Goal: Information Seeking & Learning: Find specific fact

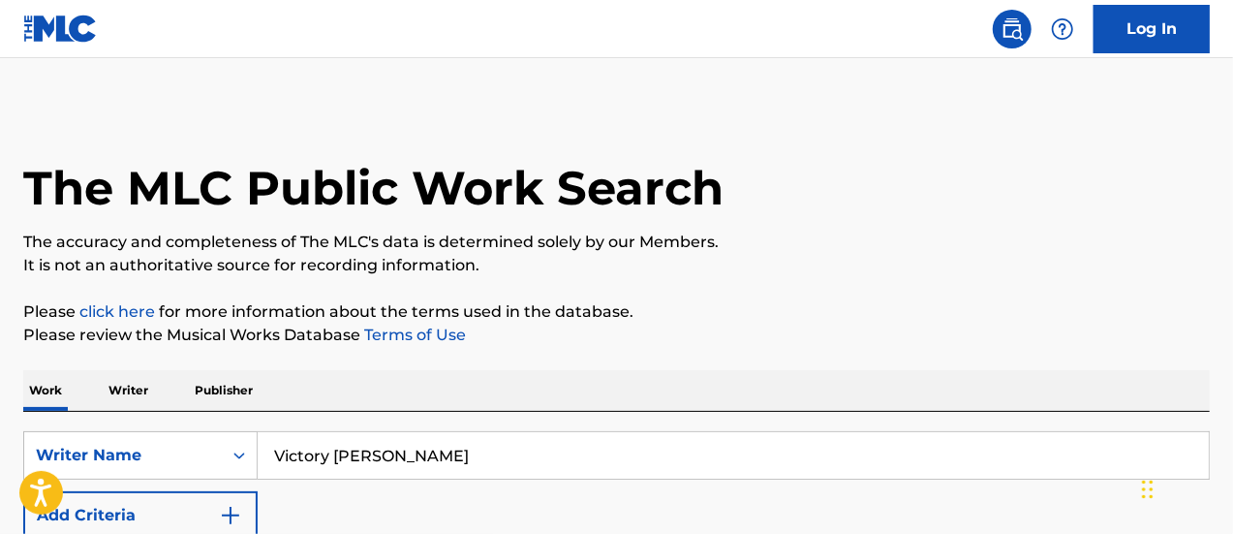
click at [473, 447] on input "Victory [PERSON_NAME]" at bounding box center [733, 455] width 951 height 47
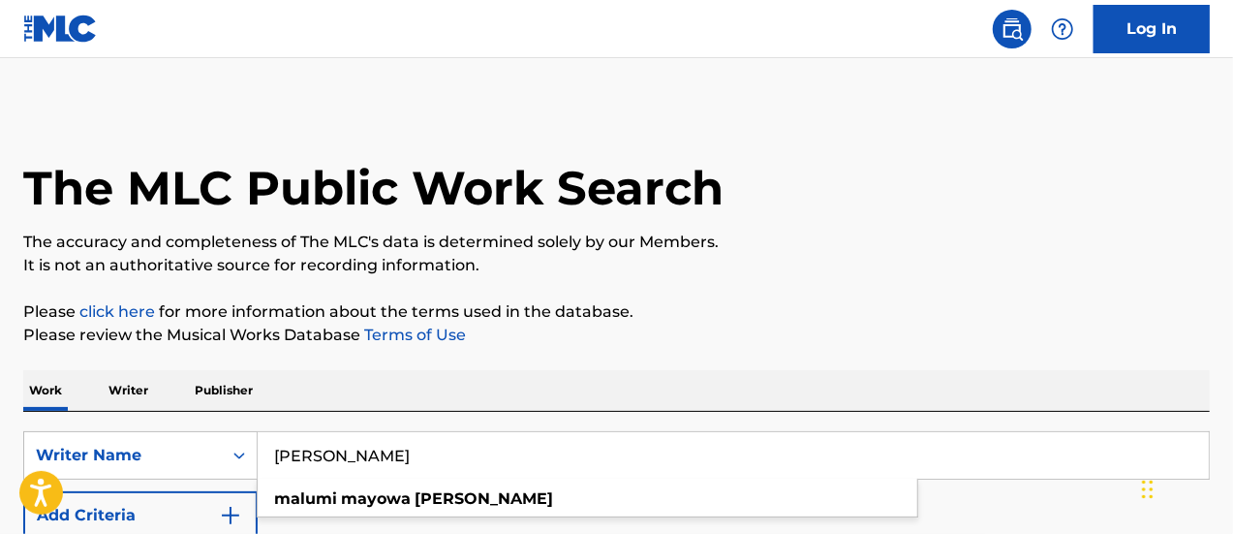
click at [513, 469] on input "[PERSON_NAME]" at bounding box center [733, 455] width 951 height 47
paste input "Alliowe [PERSON_NAME]"
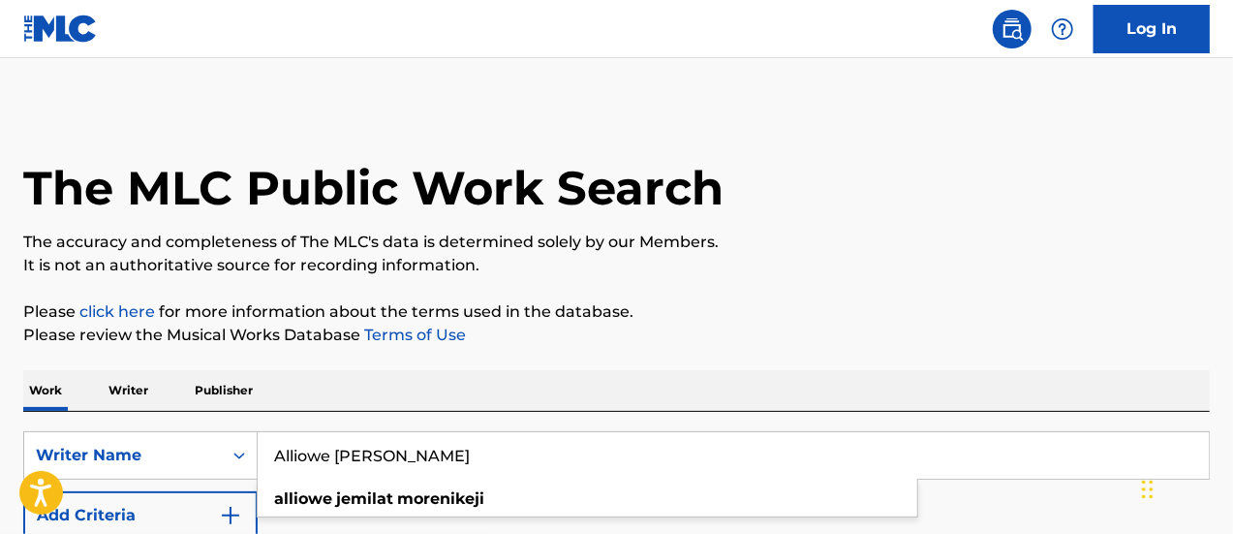
type input "Alliowe [PERSON_NAME]"
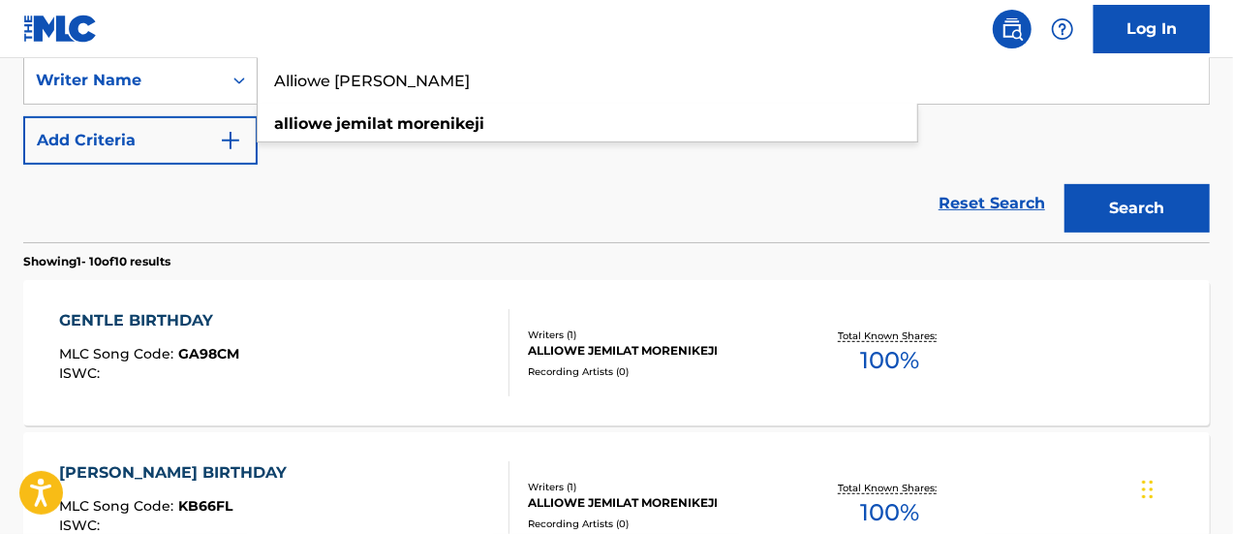
scroll to position [278, 0]
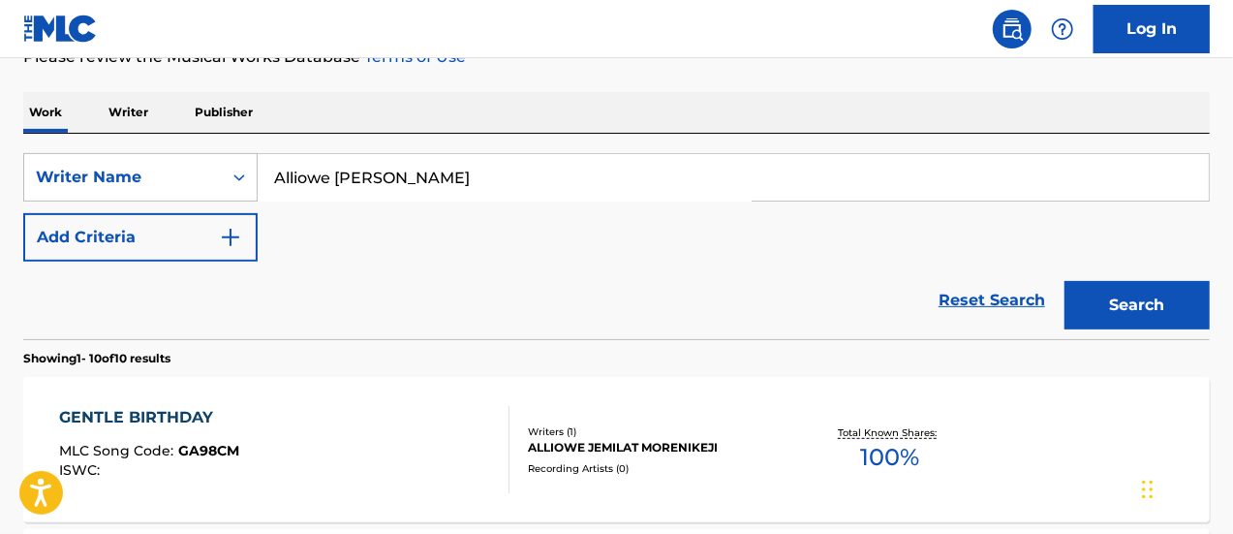
click at [570, 315] on div "Reset Search Search" at bounding box center [616, 301] width 1187 height 78
click at [232, 240] on img "Search Form" at bounding box center [230, 237] width 23 height 23
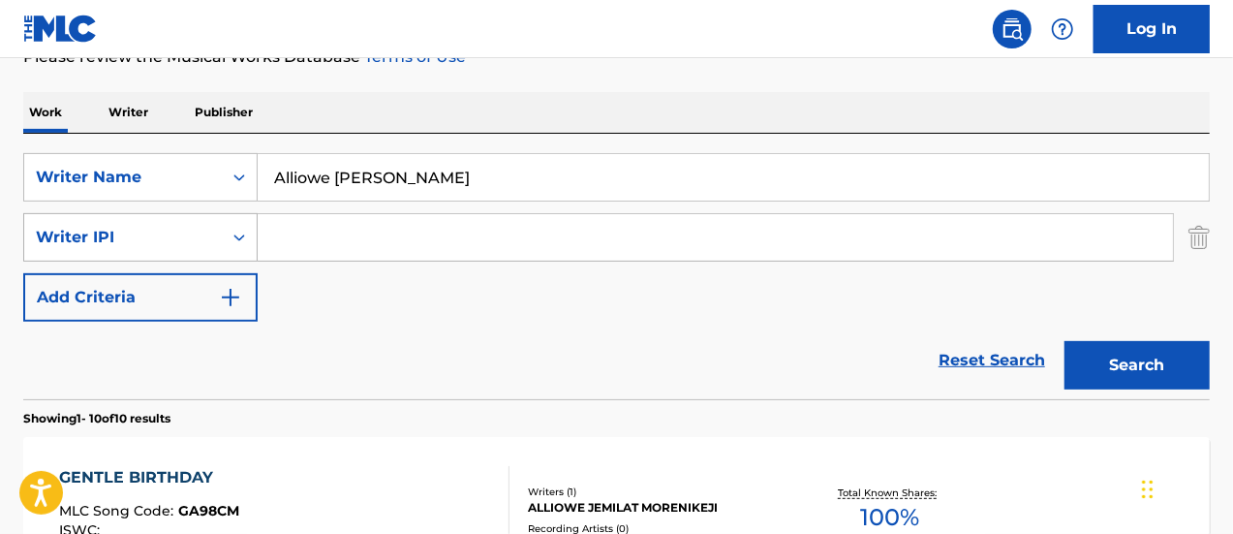
click at [229, 240] on div "Search Form" at bounding box center [239, 237] width 35 height 35
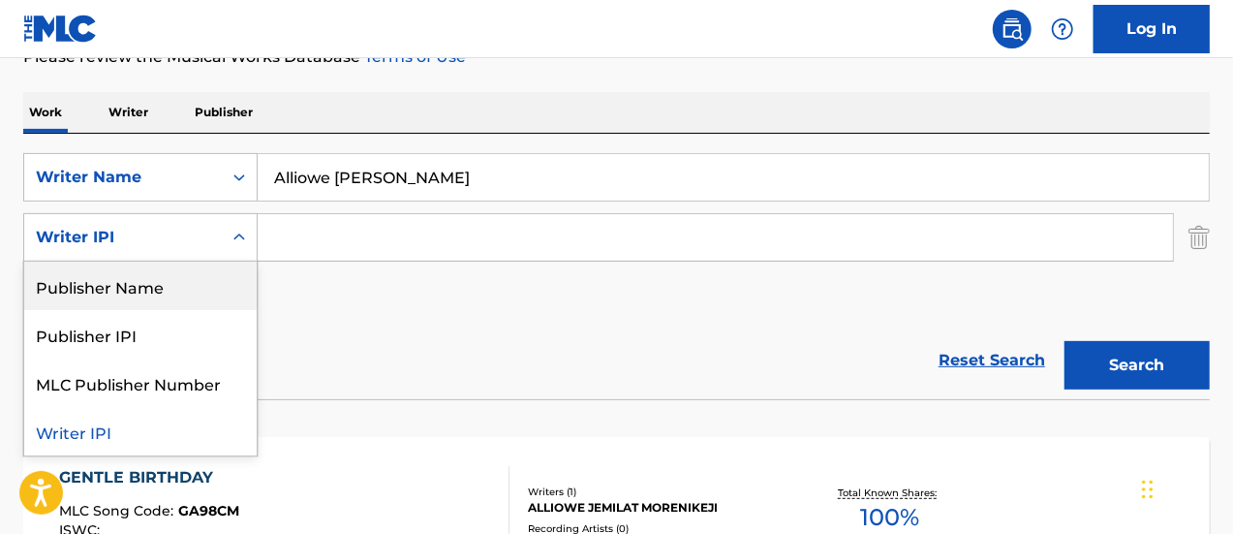
click at [233, 232] on icon "Search Form" at bounding box center [239, 237] width 19 height 19
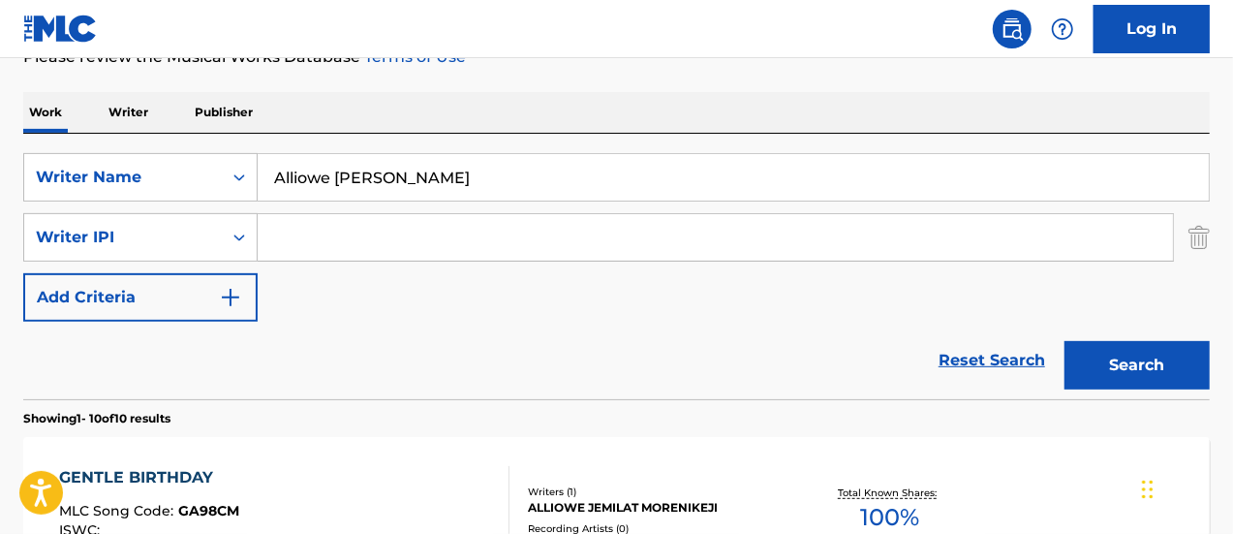
click at [240, 290] on img "Search Form" at bounding box center [230, 297] width 23 height 23
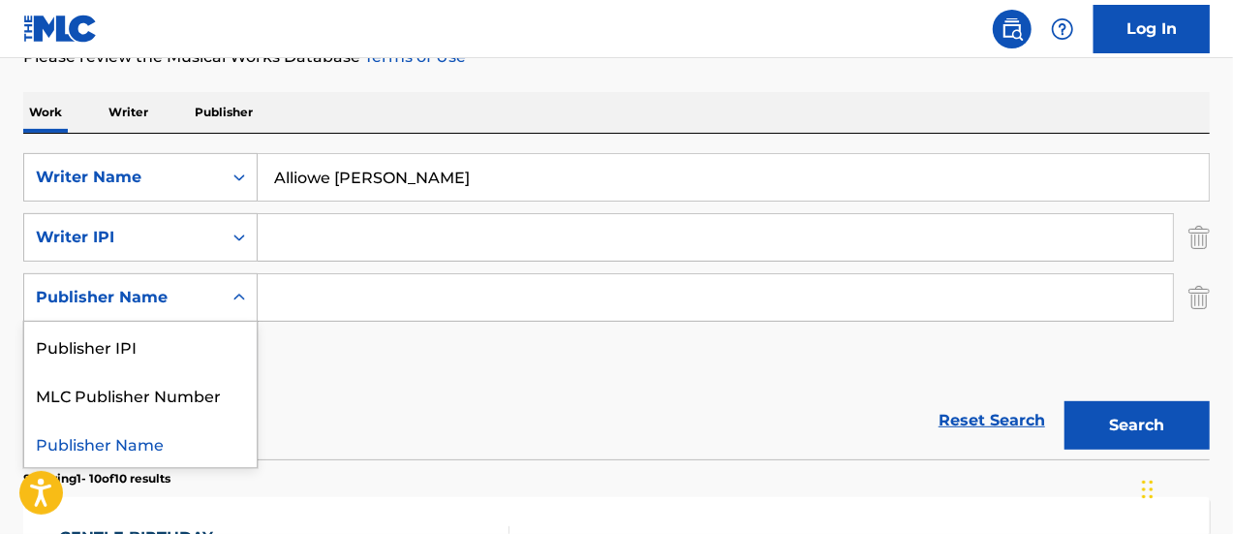
click at [241, 299] on icon "Search Form" at bounding box center [239, 297] width 19 height 19
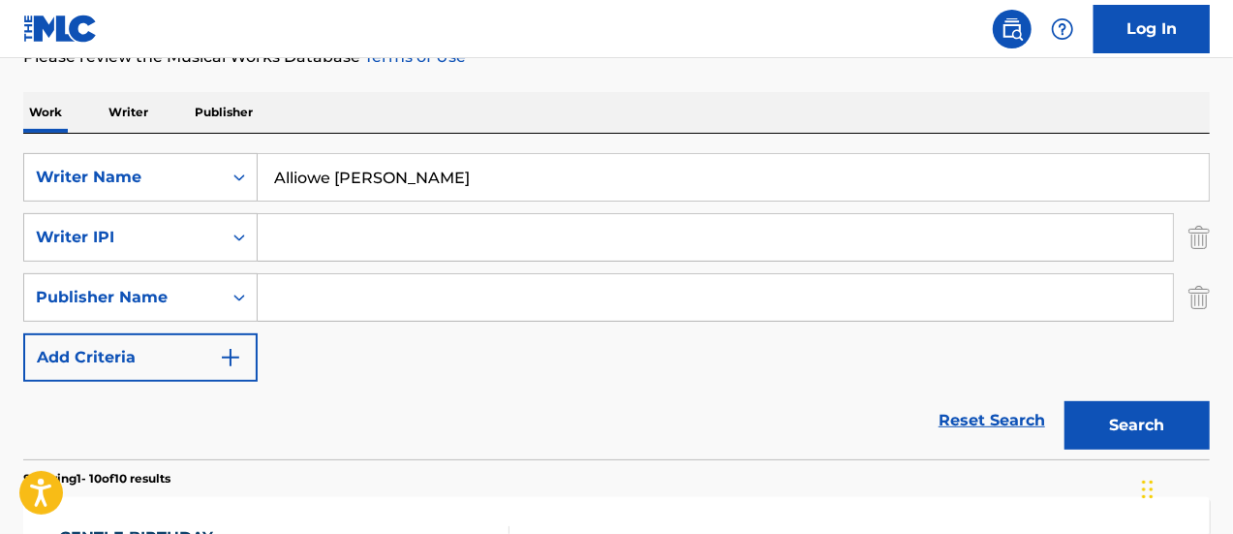
click at [360, 353] on div "SearchWithCriteria221c811e-e282-4b6e-b547-b574d927d886 Writer Name [PERSON_NAME…" at bounding box center [616, 267] width 1187 height 229
click at [1202, 308] on img "Search Form" at bounding box center [1199, 297] width 21 height 48
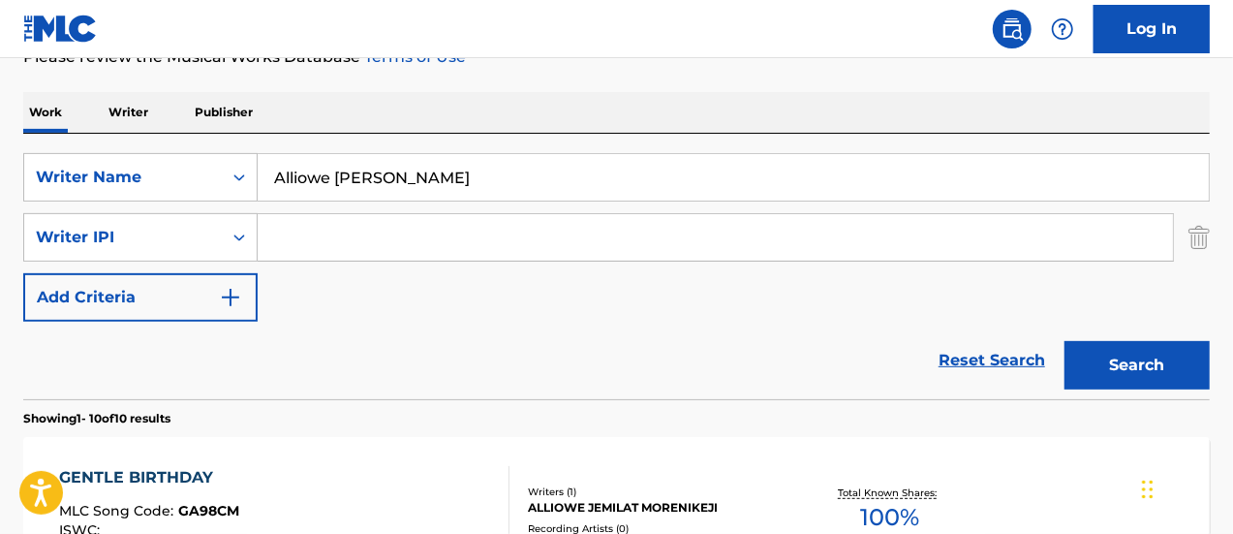
click at [1206, 231] on img "Search Form" at bounding box center [1199, 237] width 21 height 48
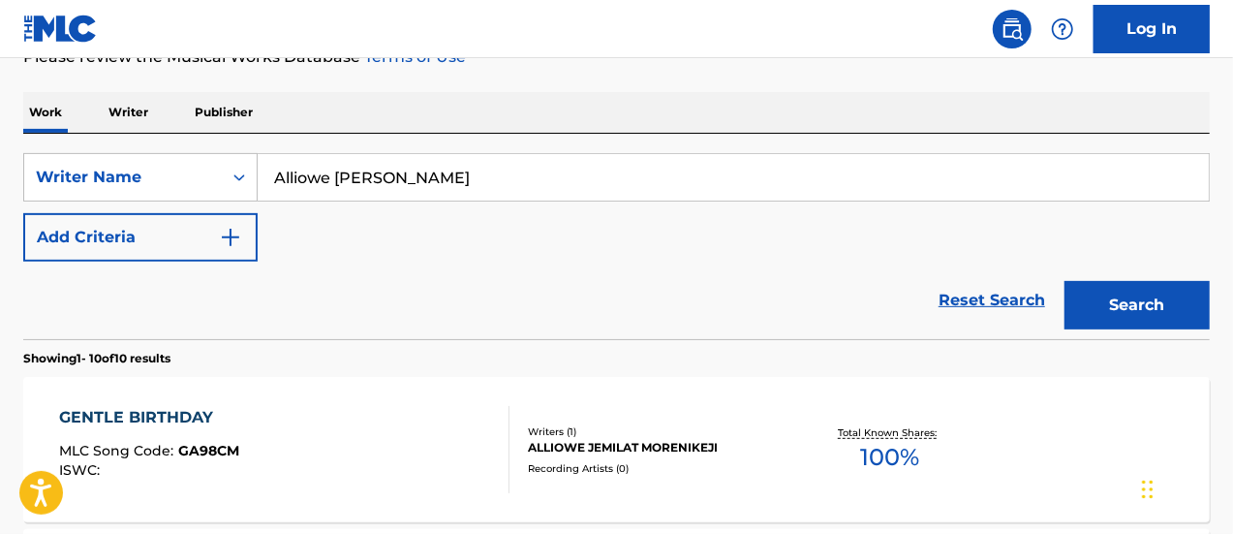
click at [130, 109] on p "Writer" at bounding box center [128, 112] width 51 height 41
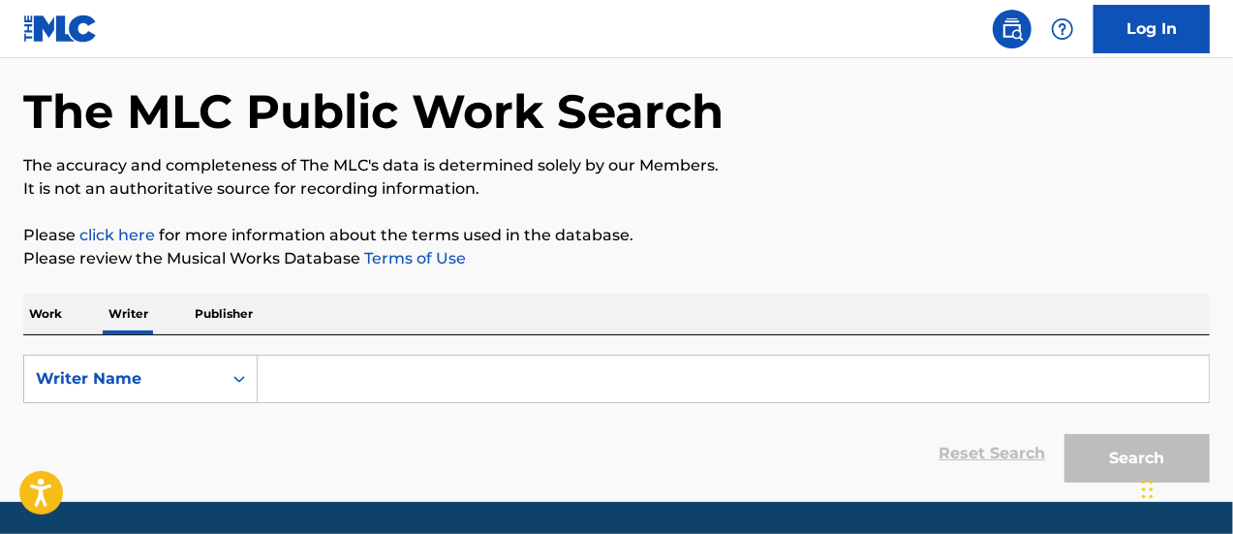
scroll to position [137, 0]
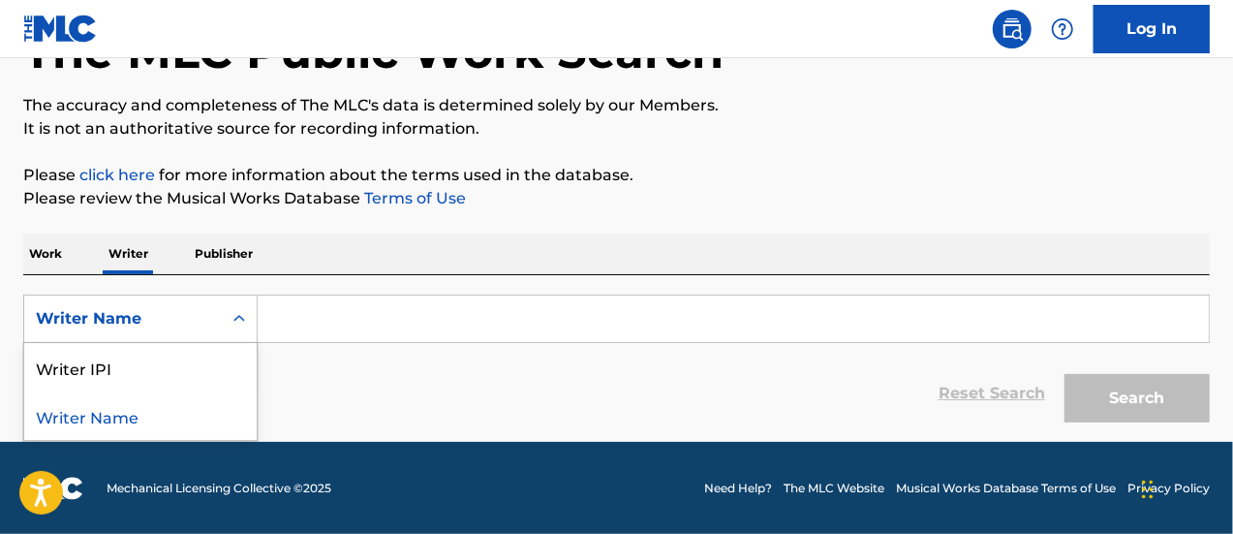
click at [227, 321] on div "Search Form" at bounding box center [239, 318] width 35 height 35
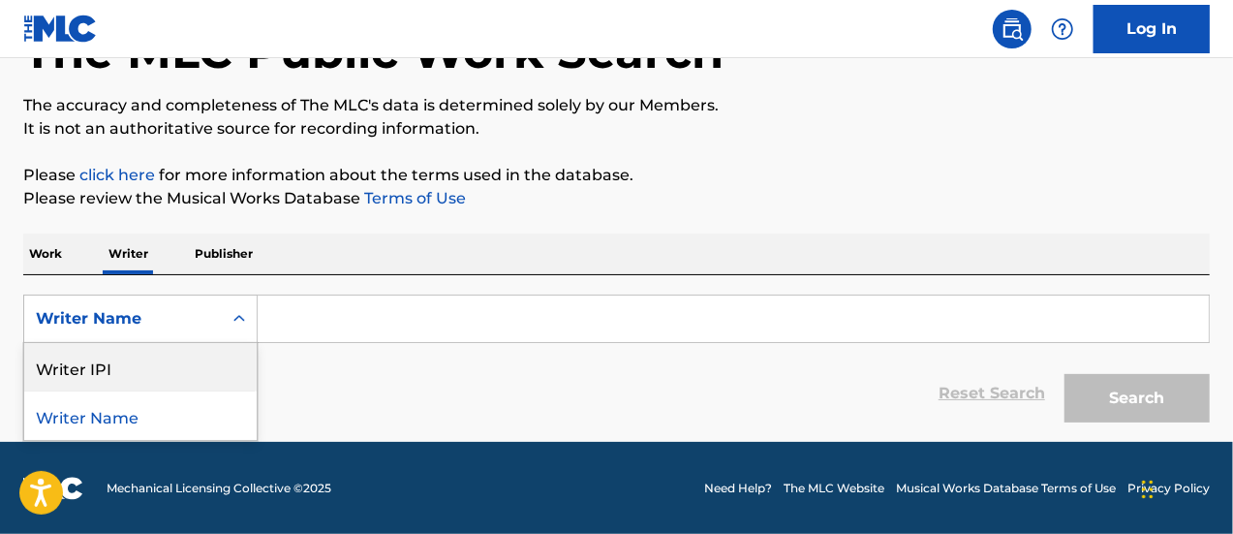
click at [359, 377] on div "Reset Search Search" at bounding box center [616, 394] width 1187 height 78
click at [47, 253] on p "Work" at bounding box center [45, 253] width 45 height 41
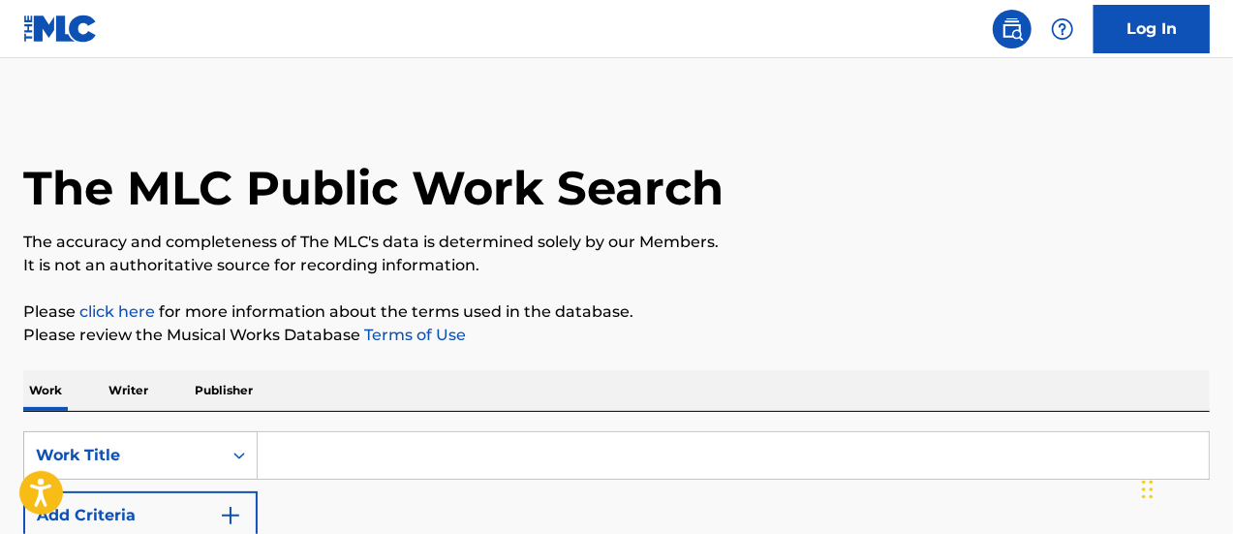
scroll to position [194, 0]
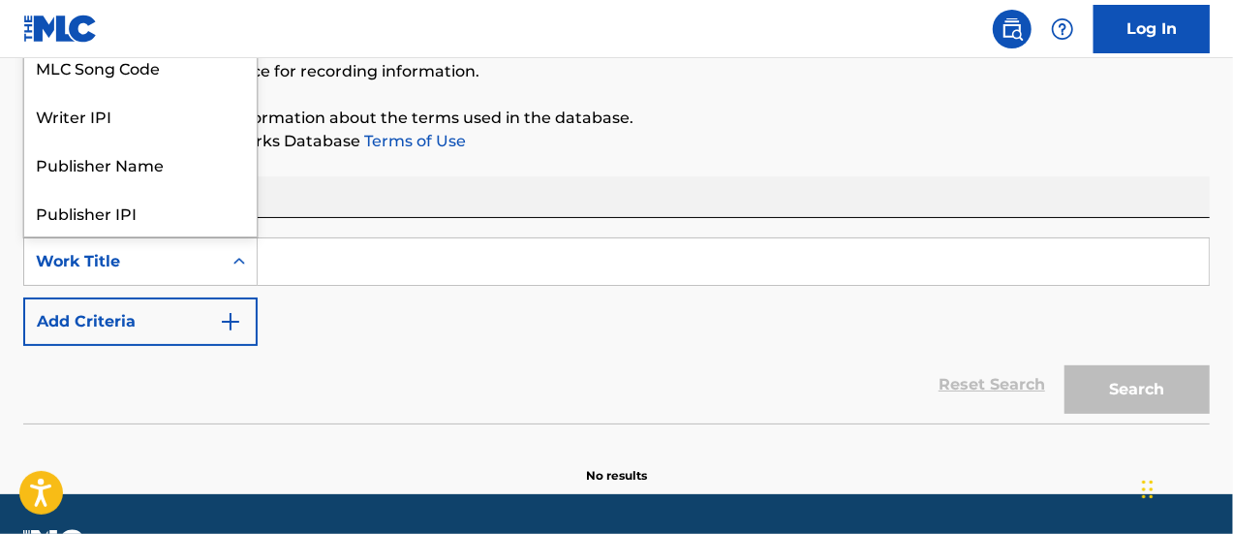
click at [205, 261] on div "Work Title" at bounding box center [123, 261] width 174 height 23
click at [151, 220] on div "Work Title" at bounding box center [140, 212] width 233 height 48
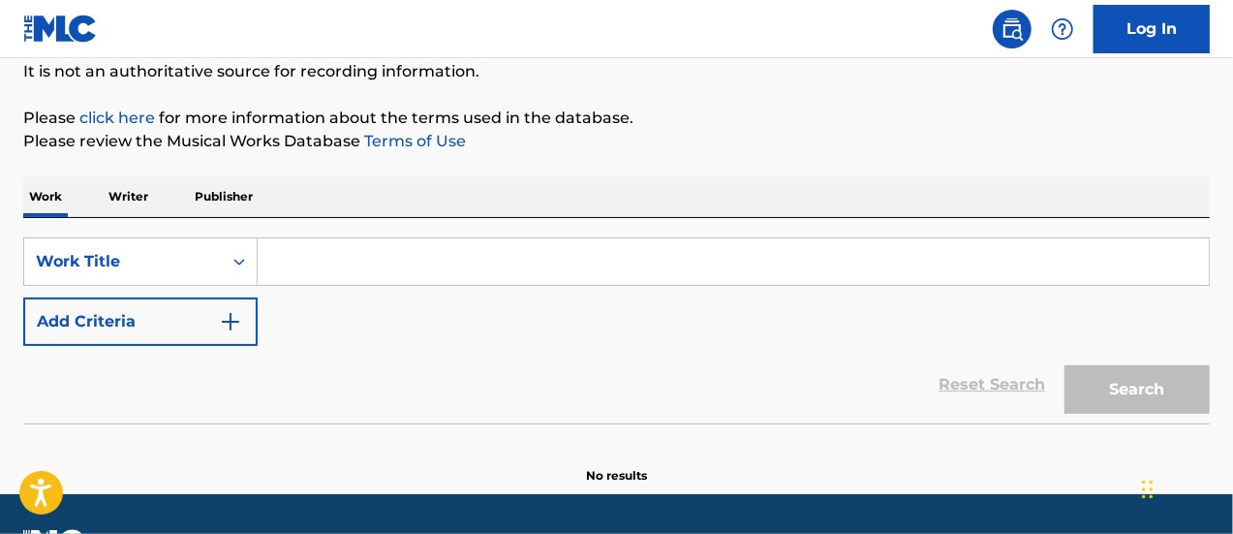
click at [438, 263] on input "Search Form" at bounding box center [733, 261] width 951 height 47
paste input "Gaothu Shabaab"
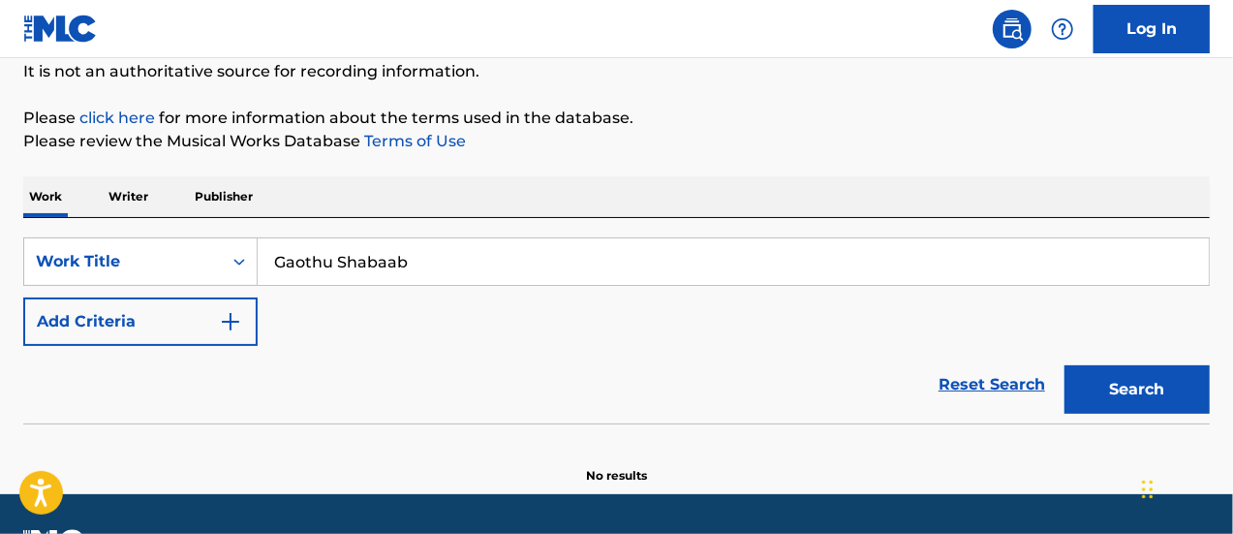
type input "Gaothu Shabaab"
click at [1065, 365] on button "Search" at bounding box center [1137, 389] width 145 height 48
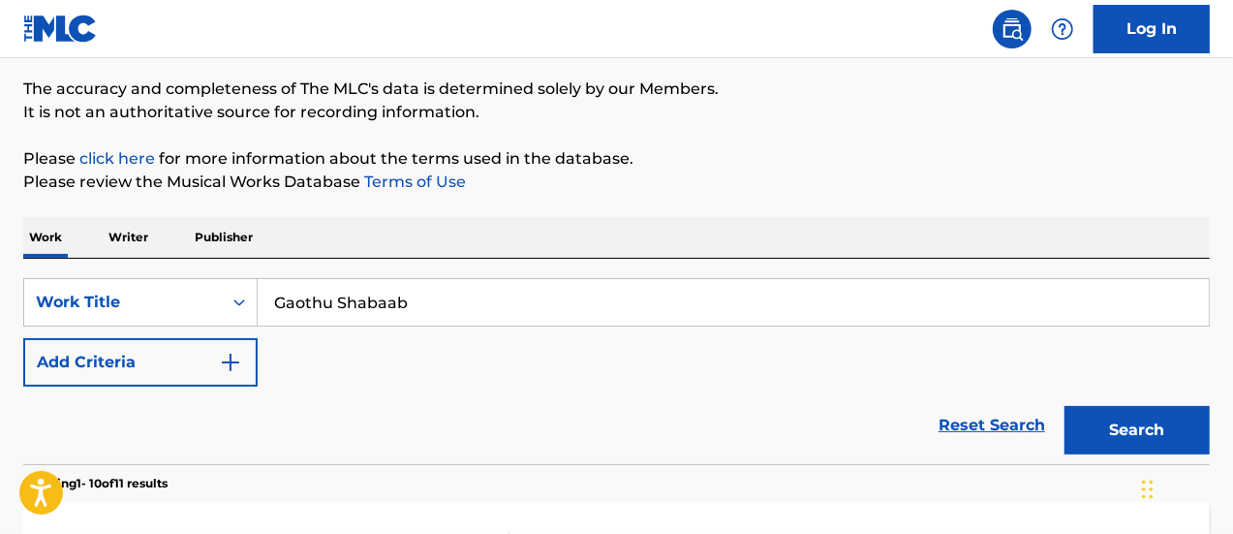
scroll to position [291, 0]
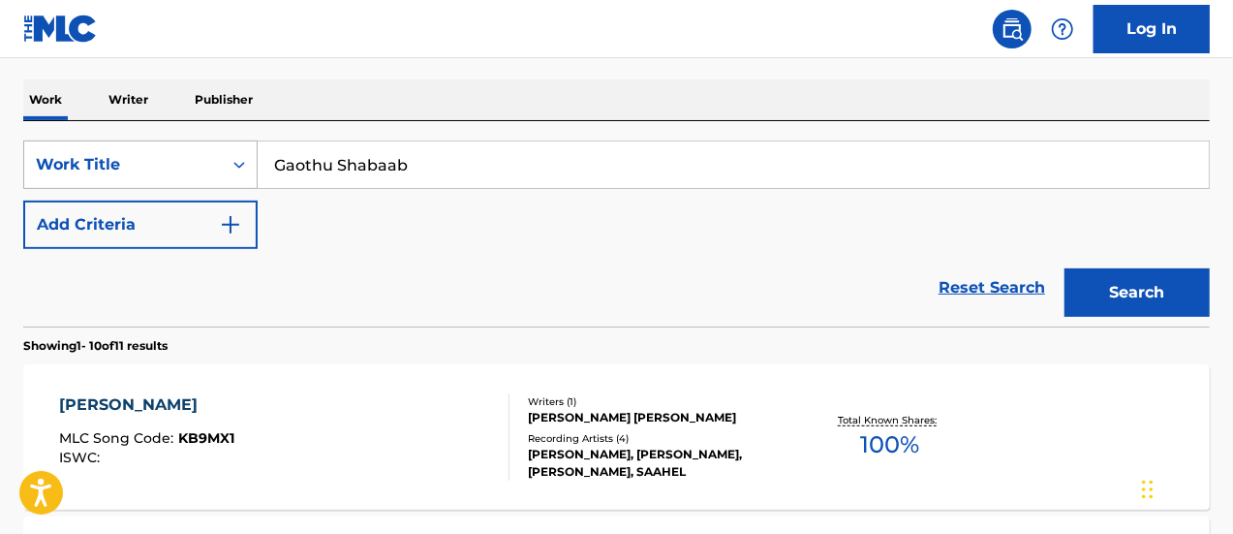
click at [205, 171] on div "Work Title" at bounding box center [123, 164] width 174 height 23
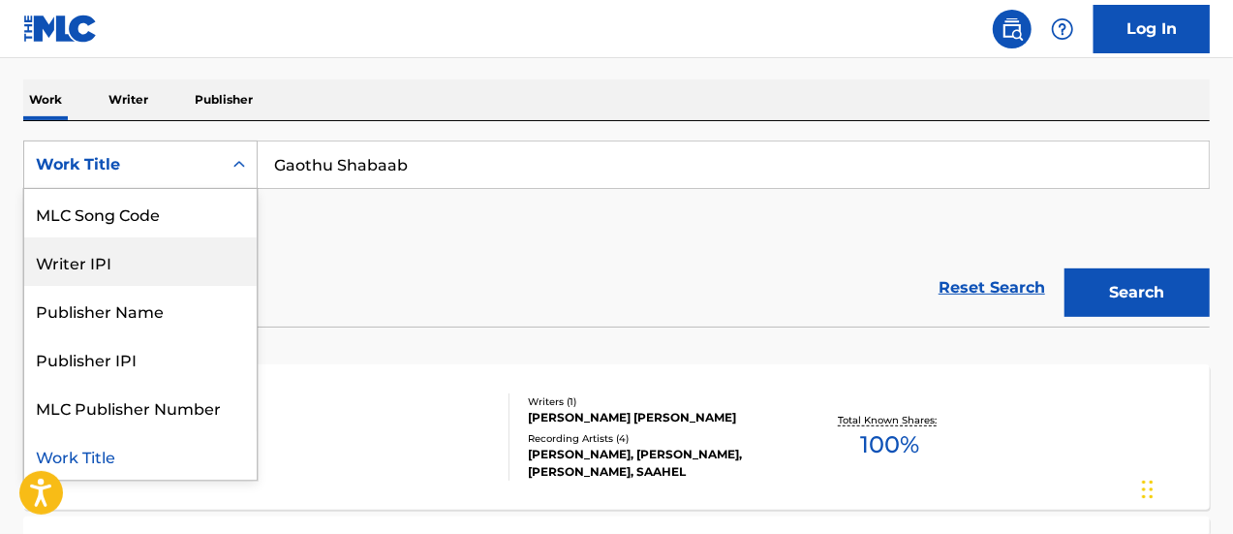
scroll to position [0, 0]
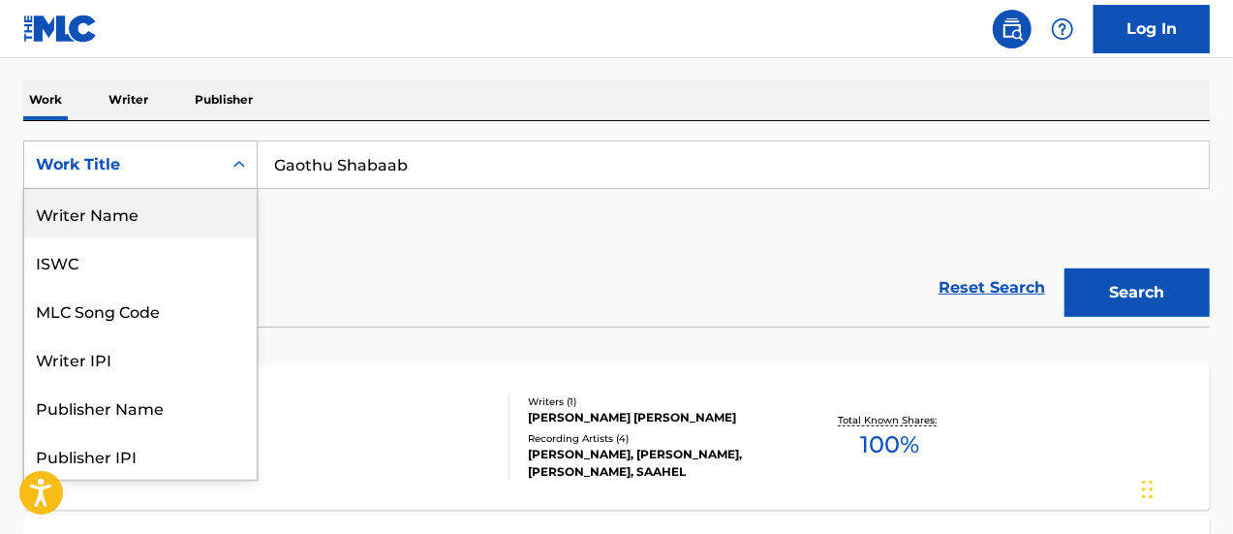
click at [131, 213] on div "Writer Name" at bounding box center [140, 213] width 233 height 48
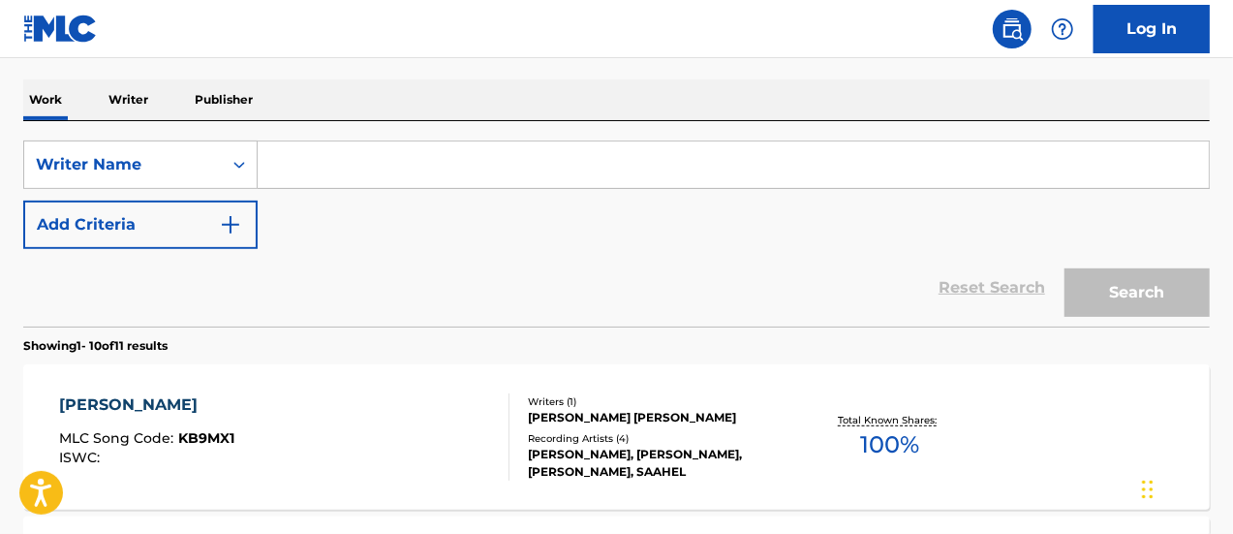
click at [330, 166] on input "Search Form" at bounding box center [733, 164] width 951 height 47
paste input "Alliowe [PERSON_NAME]"
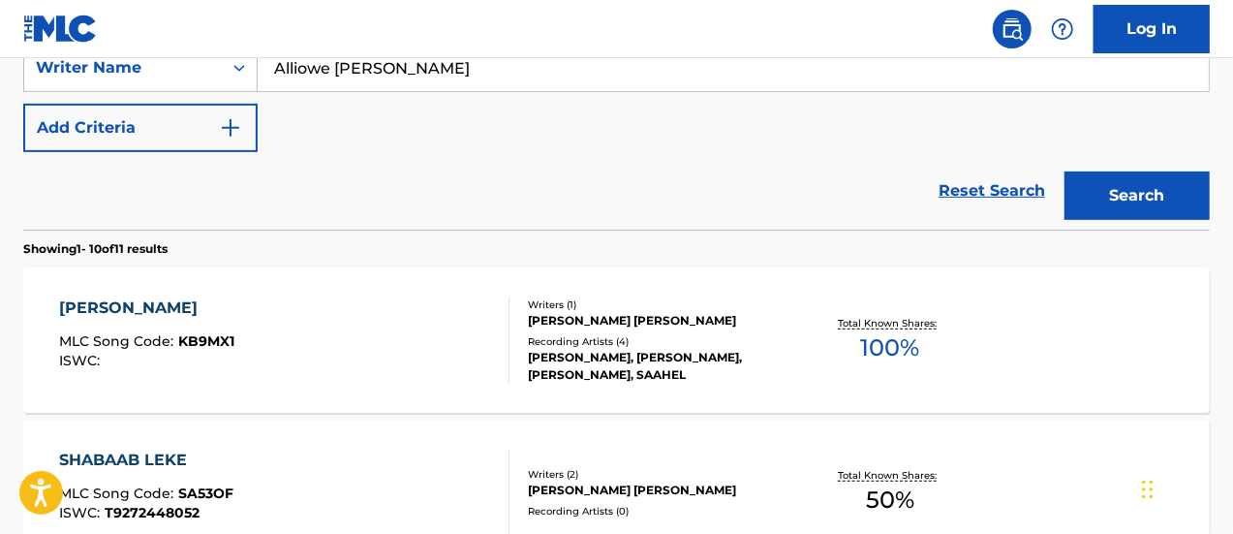
click at [1157, 192] on button "Search" at bounding box center [1137, 195] width 145 height 48
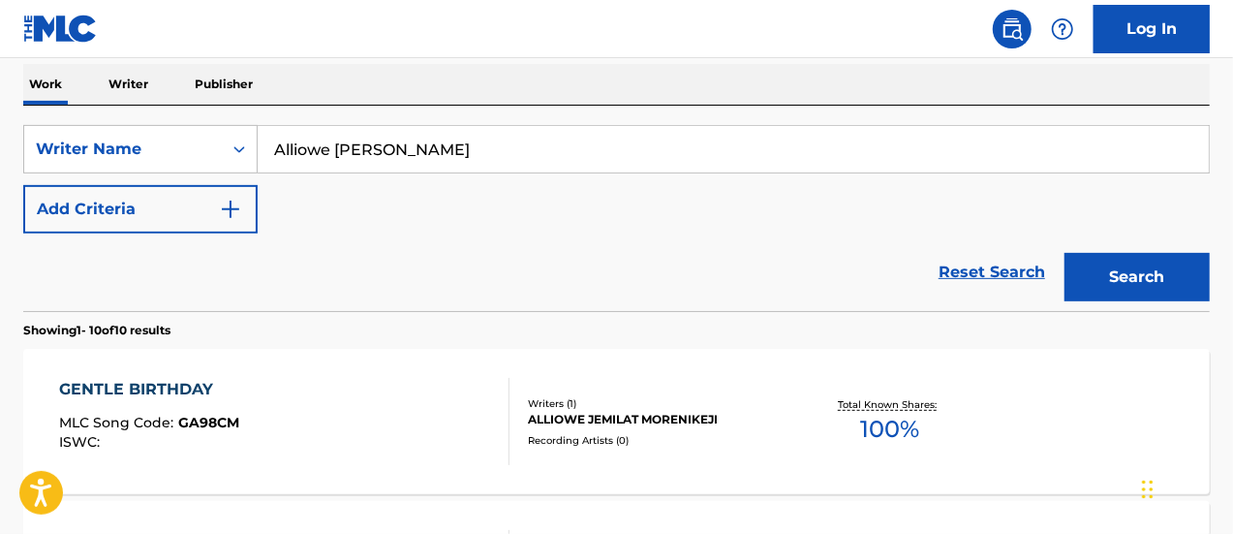
scroll to position [97, 0]
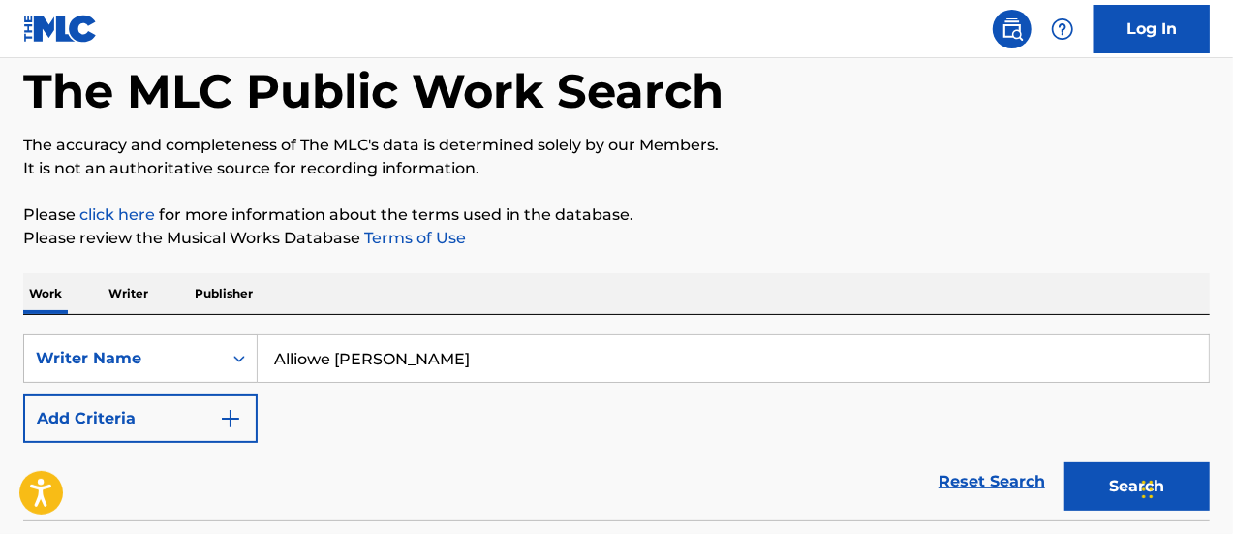
click at [515, 370] on input "Alliowe [PERSON_NAME]" at bounding box center [733, 358] width 951 height 47
paste input "omolu osivue [PERSON_NAME]"
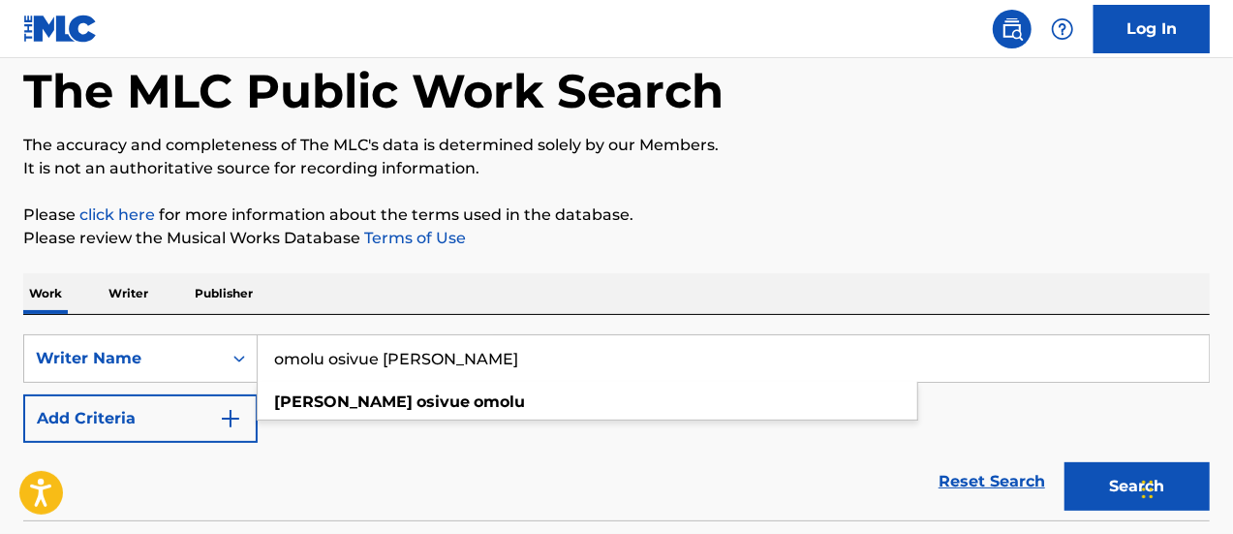
click at [1065, 462] on button "Search" at bounding box center [1137, 486] width 145 height 48
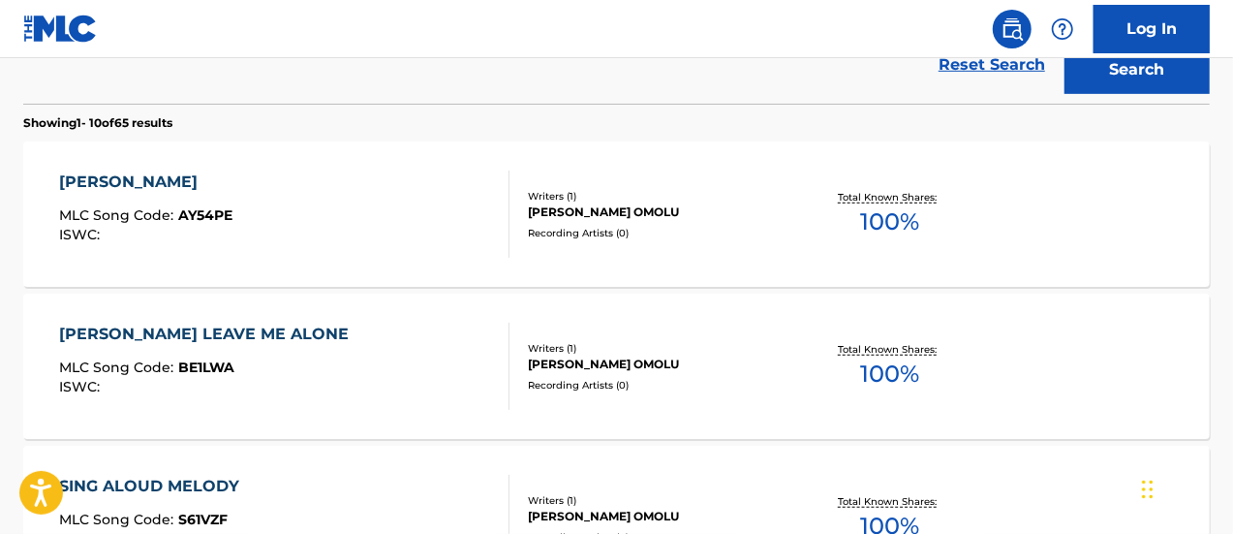
scroll to position [484, 0]
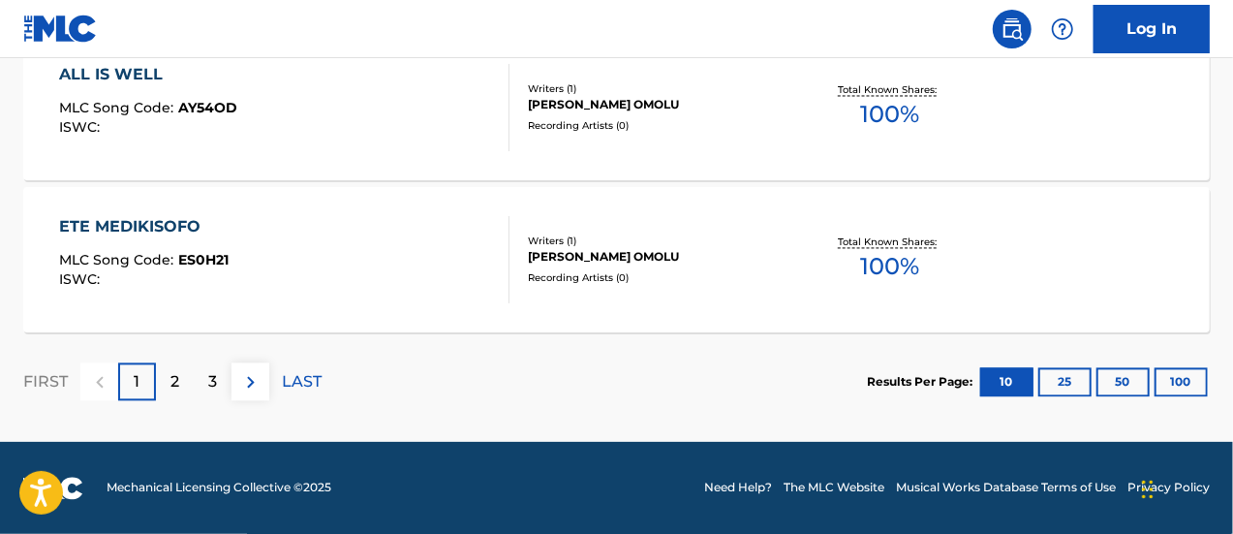
click at [177, 383] on p "2" at bounding box center [175, 382] width 9 height 23
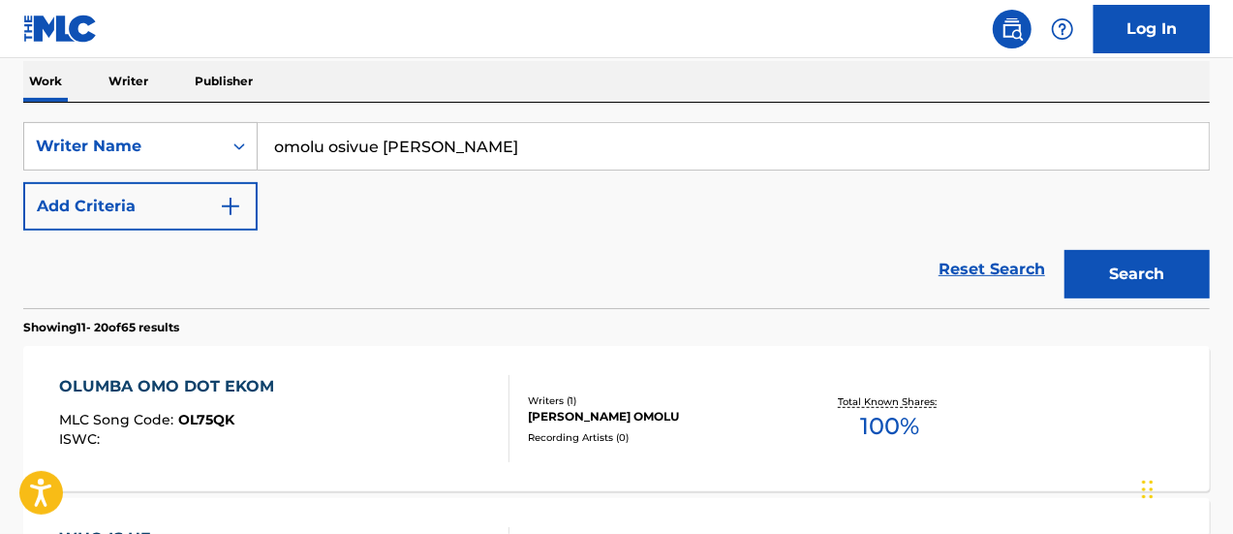
scroll to position [1837, 0]
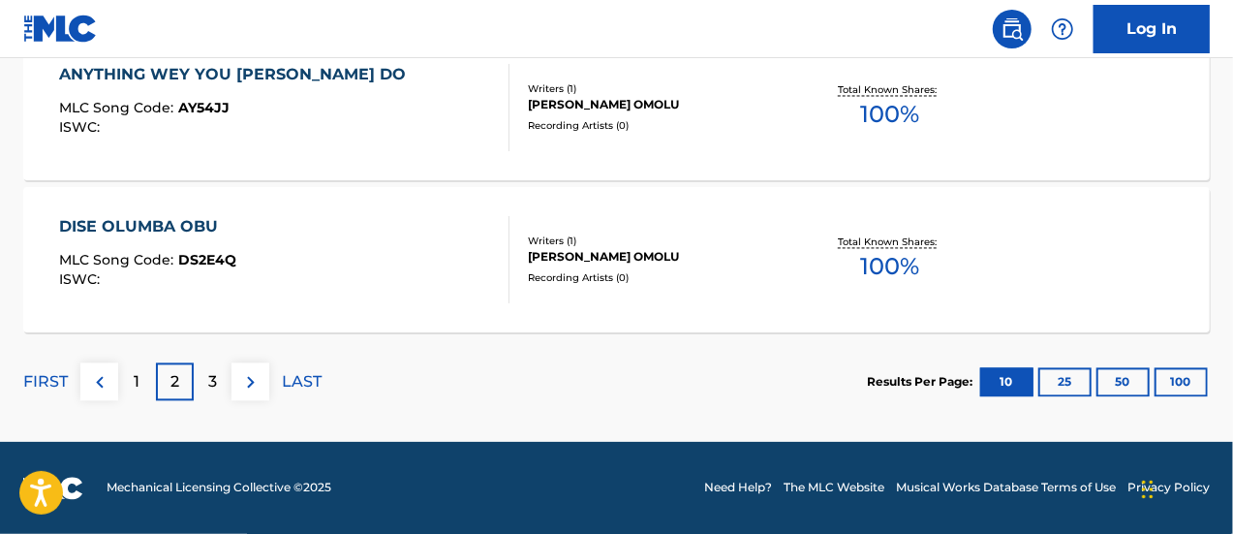
click at [205, 375] on div "3" at bounding box center [213, 382] width 38 height 38
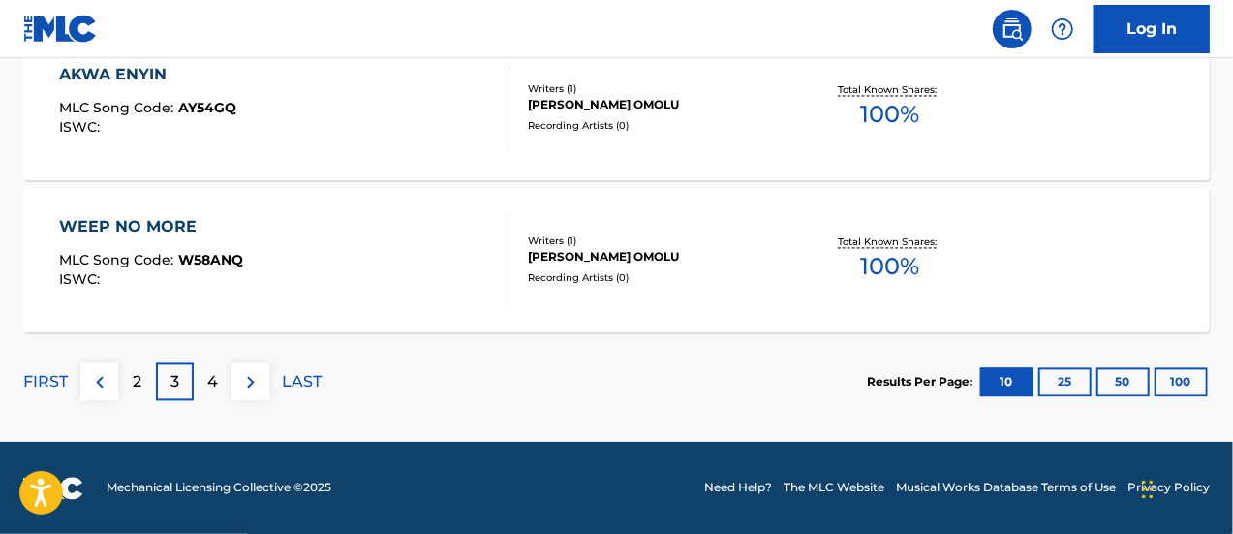
click at [217, 373] on p "4" at bounding box center [212, 382] width 11 height 23
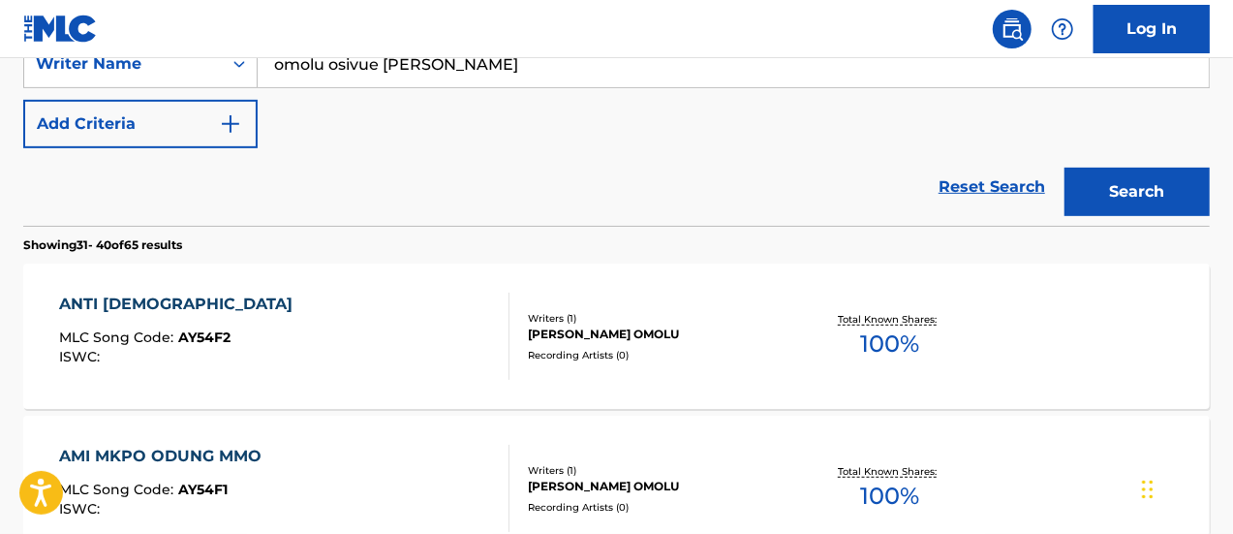
scroll to position [384, 0]
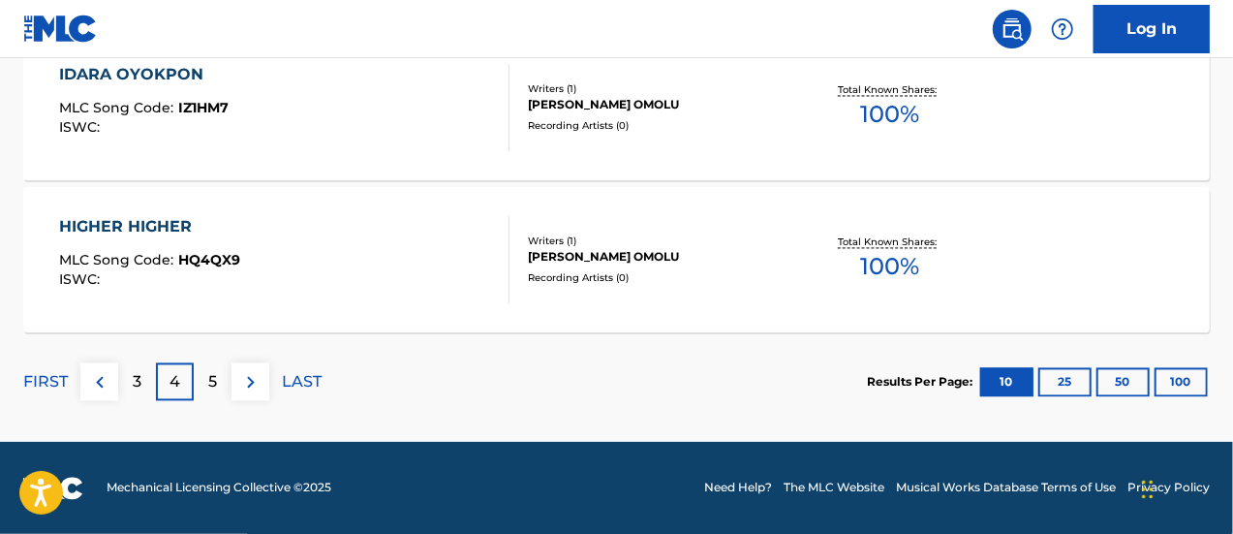
click at [216, 393] on div "5" at bounding box center [213, 382] width 38 height 38
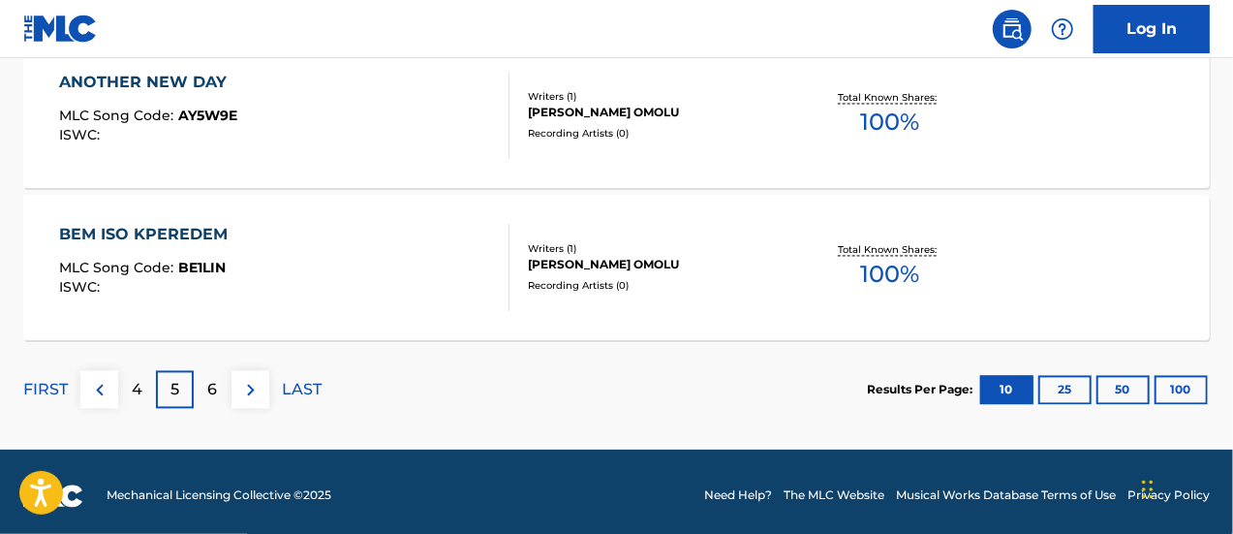
scroll to position [1837, 0]
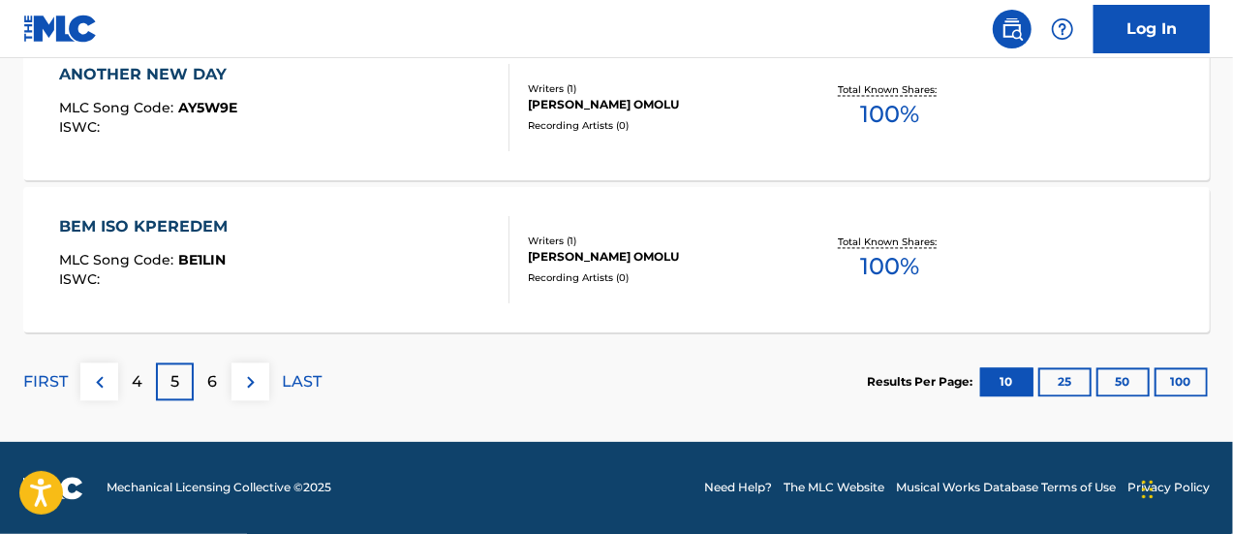
click at [211, 384] on p "6" at bounding box center [213, 382] width 10 height 23
click at [1168, 381] on button "100" at bounding box center [1181, 382] width 53 height 29
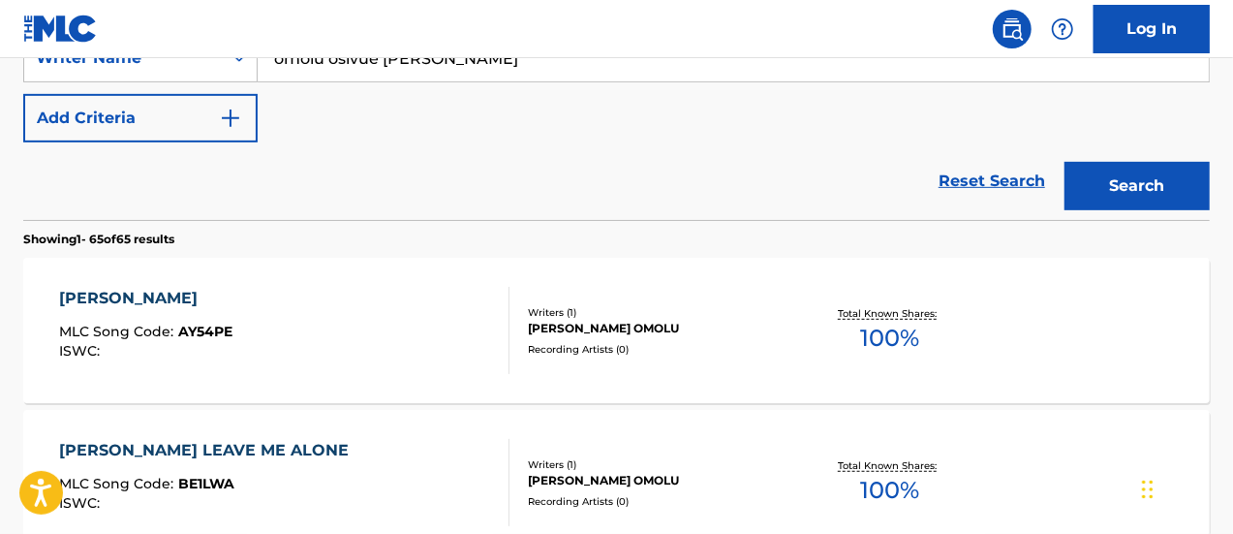
scroll to position [312, 0]
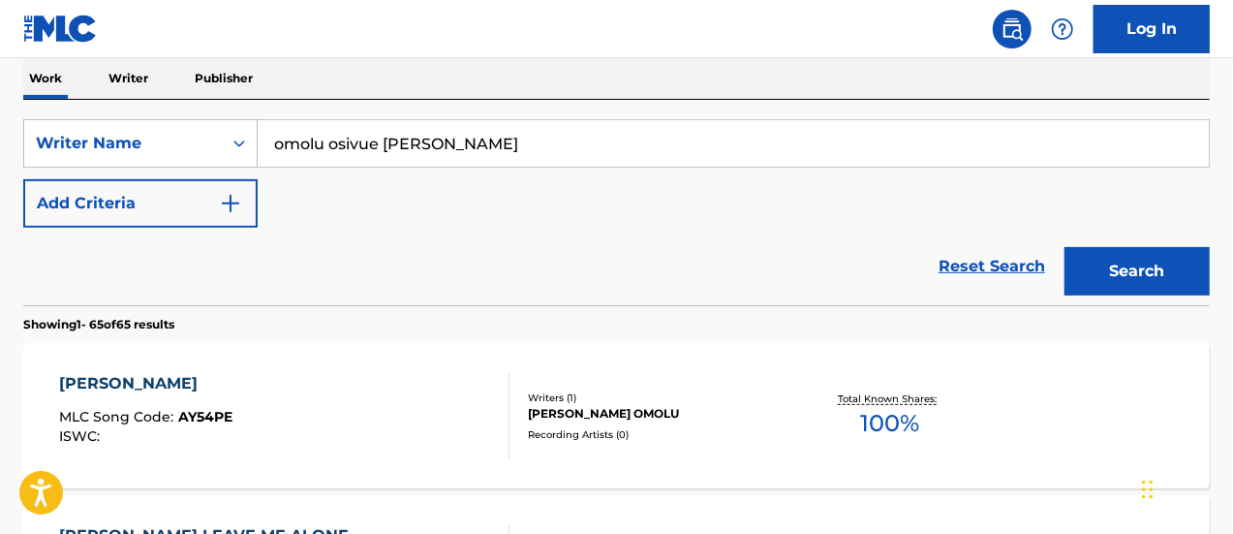
click at [468, 142] on input "omolu osivue [PERSON_NAME]" at bounding box center [733, 143] width 951 height 47
paste input "[PERSON_NAME]"
click at [1065, 247] on button "Search" at bounding box center [1137, 271] width 145 height 48
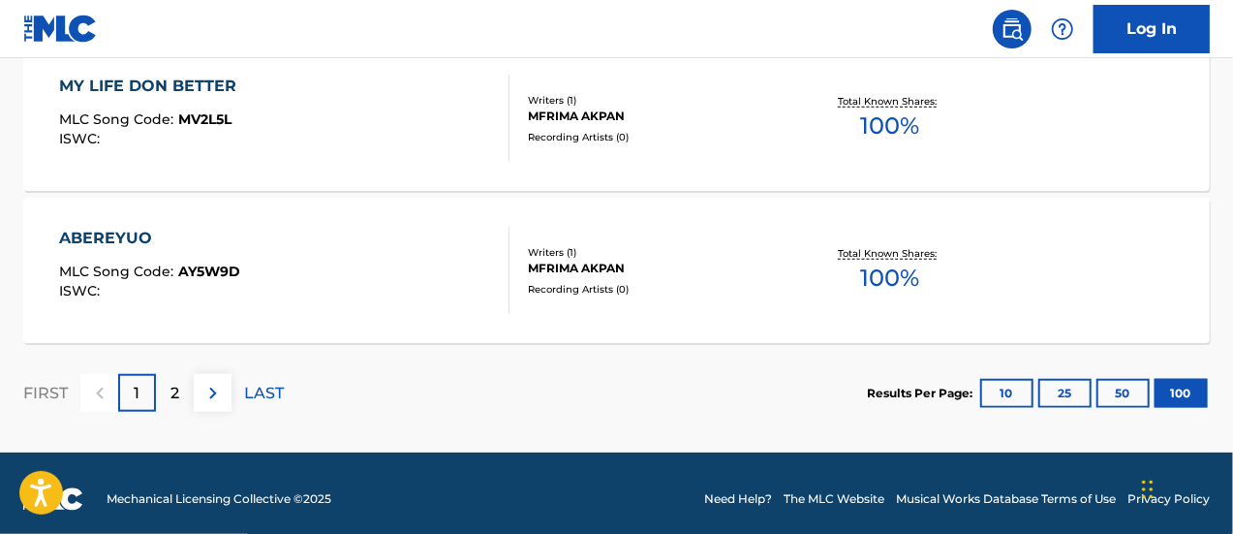
scroll to position [15519, 0]
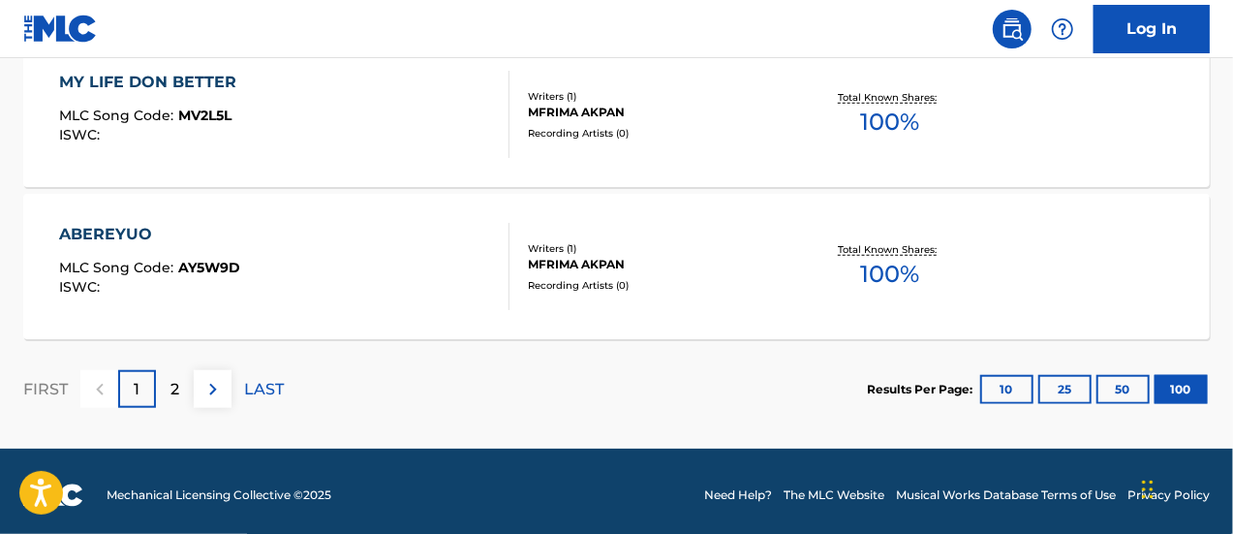
click at [188, 387] on div "2" at bounding box center [175, 389] width 38 height 38
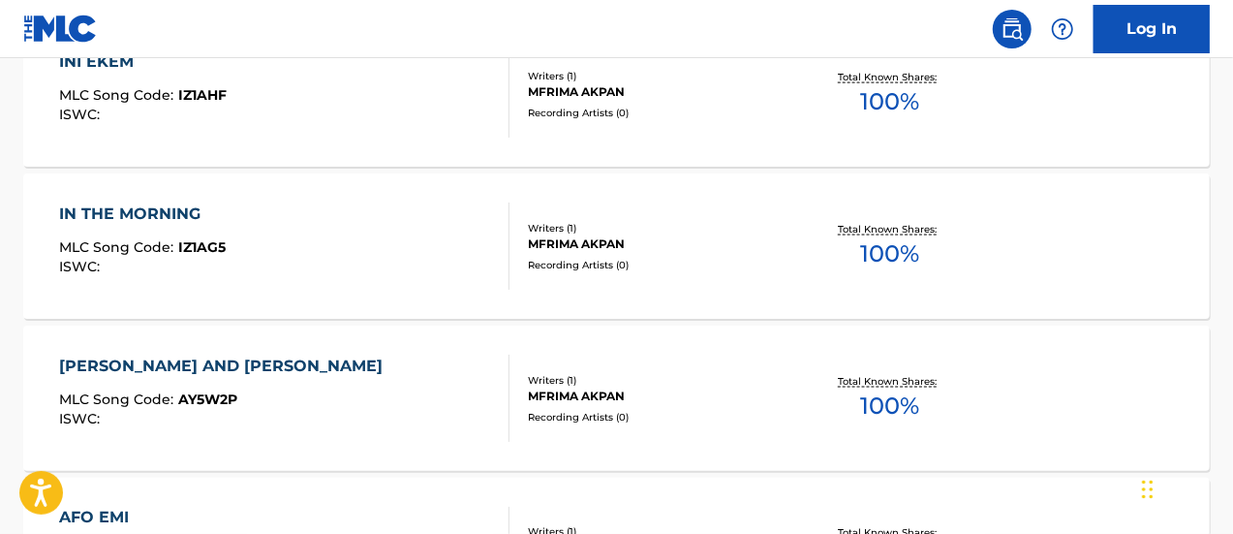
scroll to position [1685, 0]
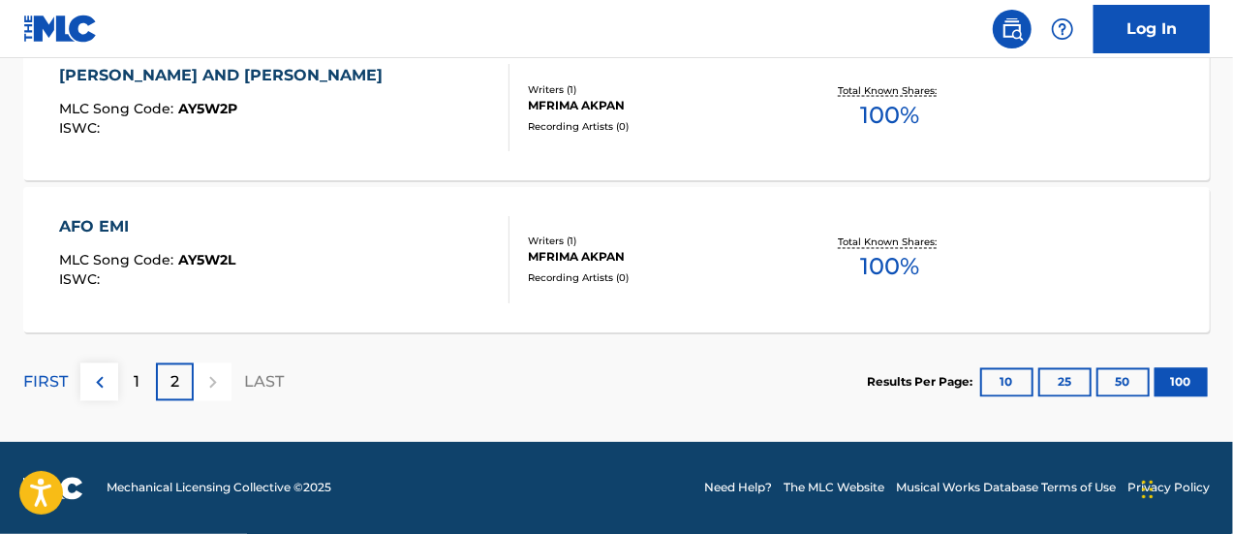
click at [147, 376] on div "1" at bounding box center [137, 382] width 38 height 38
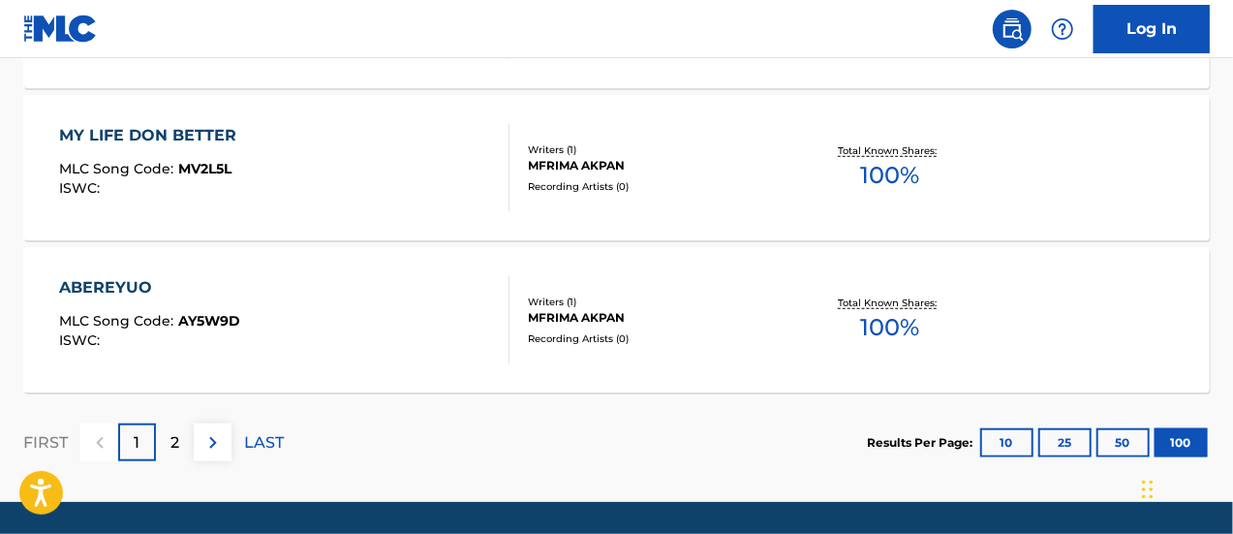
scroll to position [15468, 0]
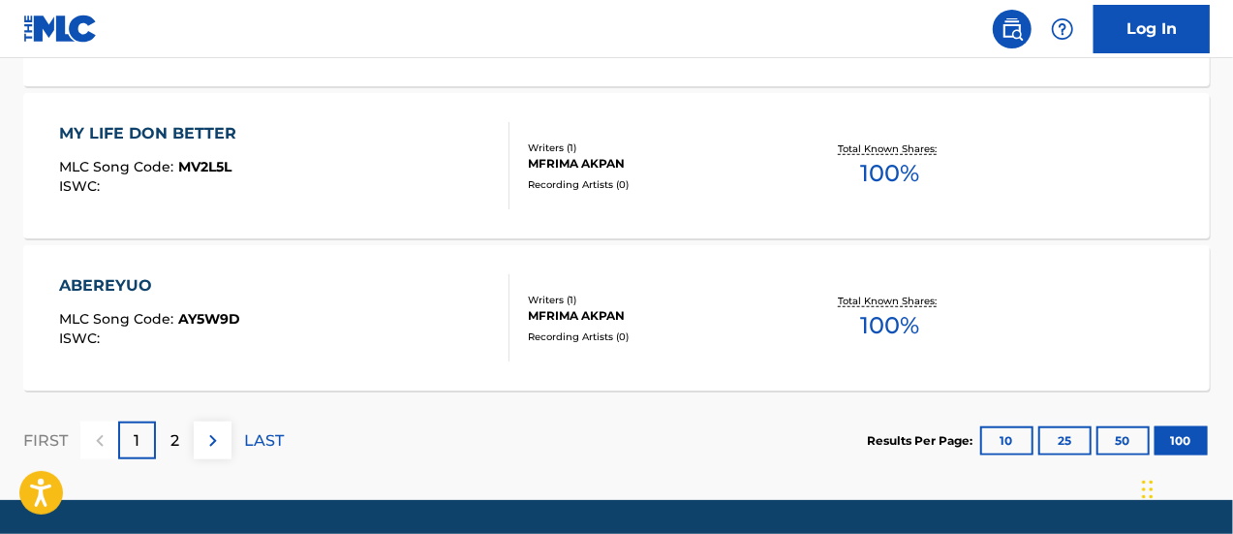
click at [182, 436] on div "2" at bounding box center [175, 440] width 38 height 38
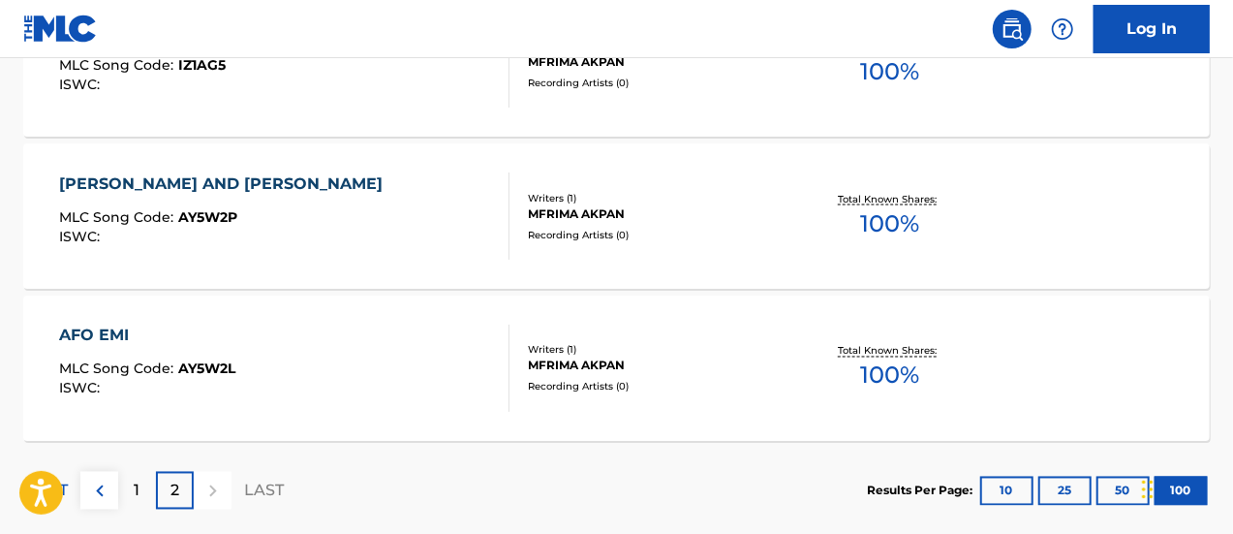
scroll to position [1685, 0]
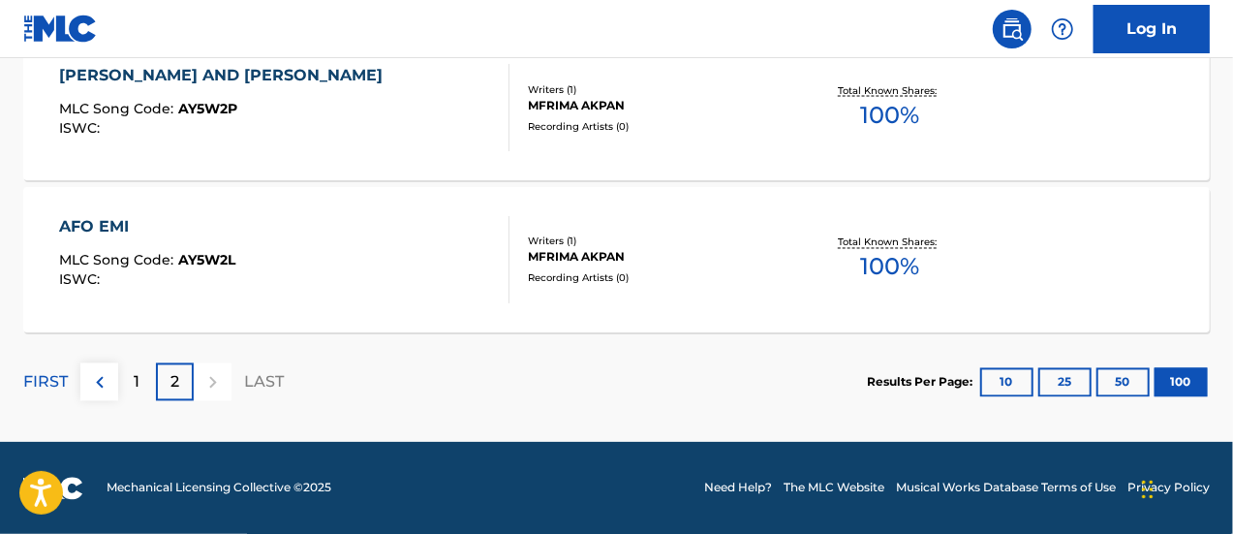
click at [126, 390] on div "1" at bounding box center [137, 382] width 38 height 38
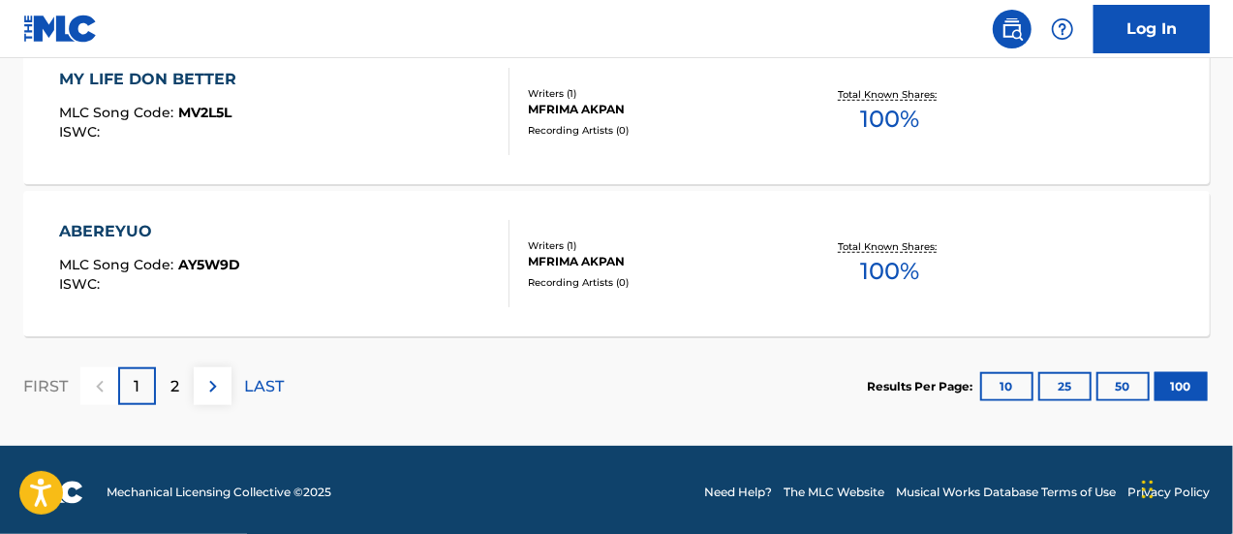
scroll to position [15526, 0]
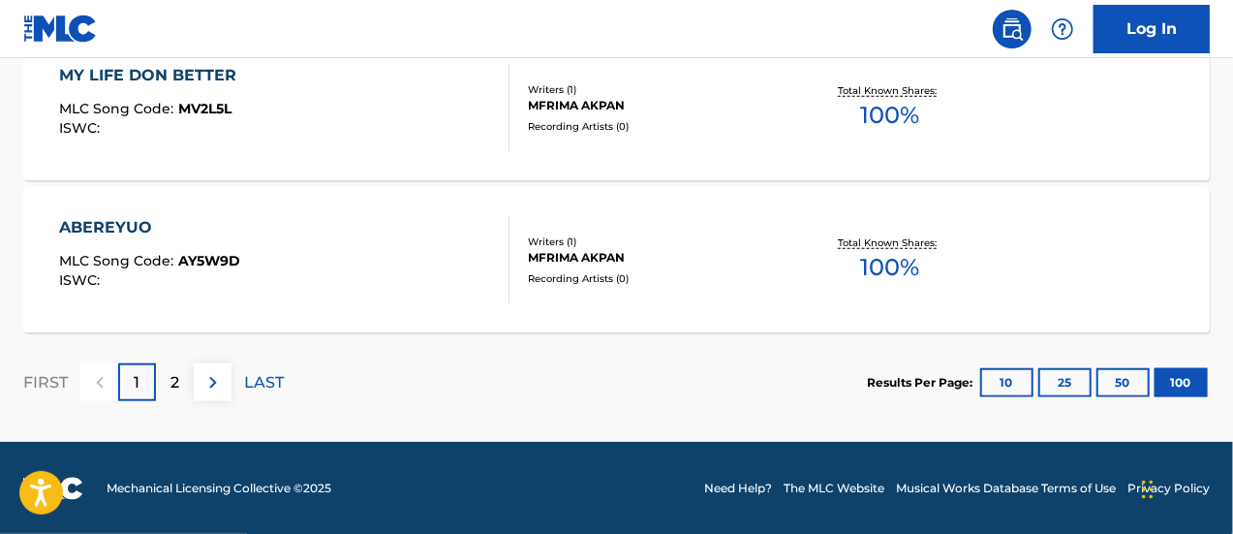
click at [180, 368] on div "2" at bounding box center [175, 382] width 38 height 38
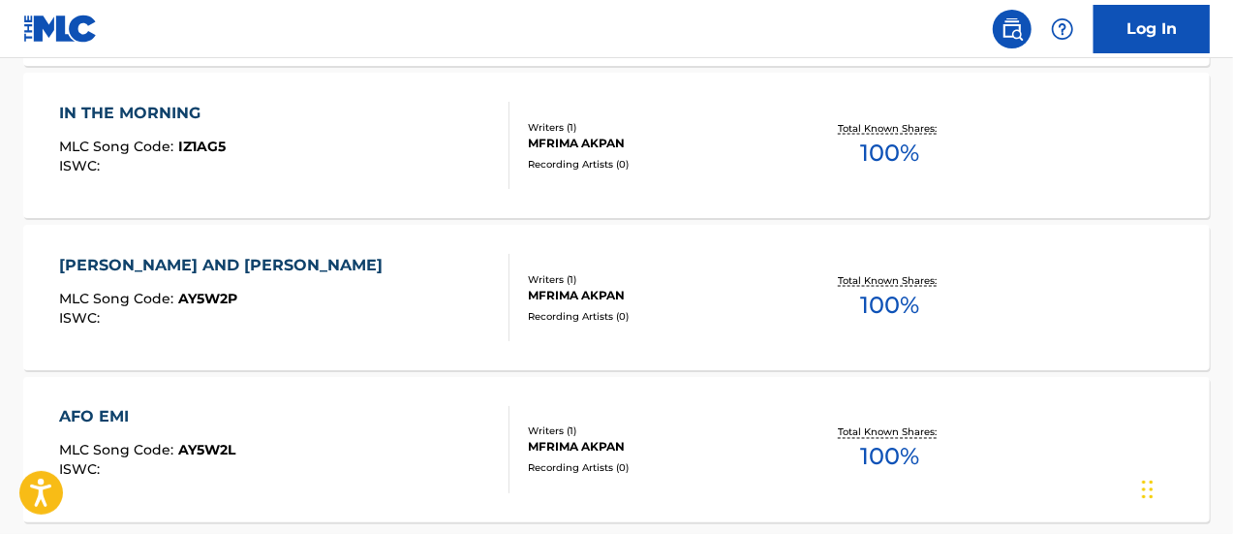
scroll to position [1588, 0]
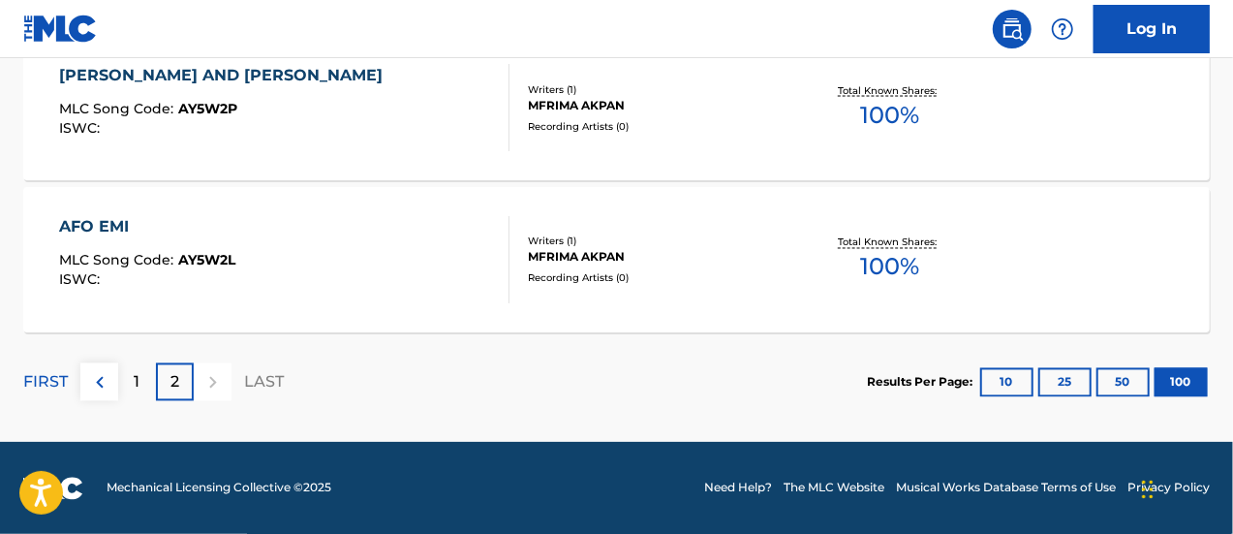
click at [136, 388] on p "1" at bounding box center [138, 382] width 6 height 23
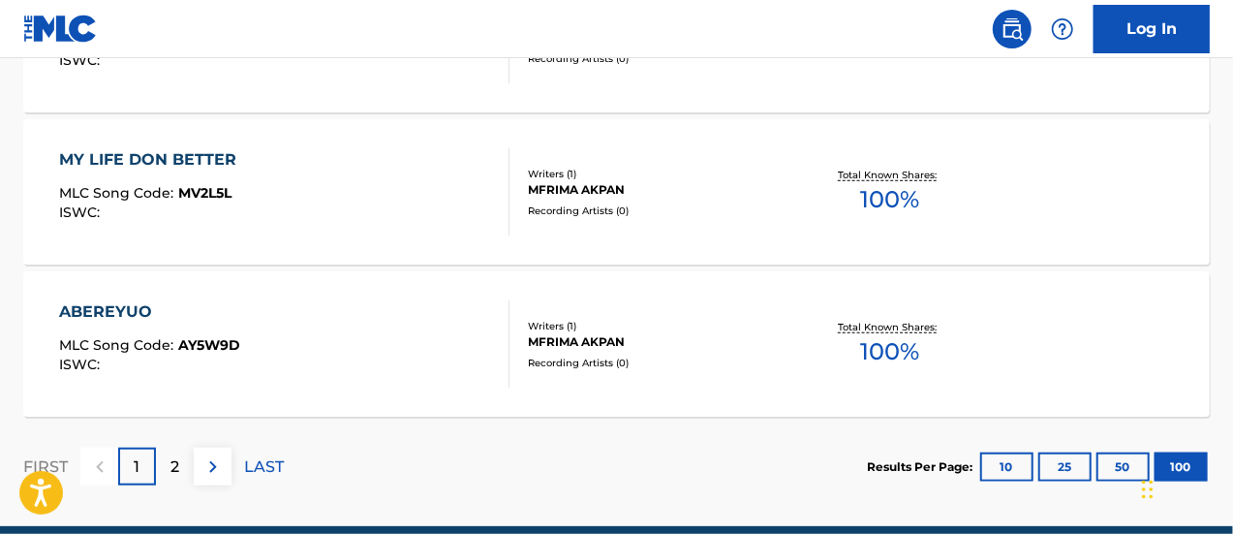
scroll to position [15526, 0]
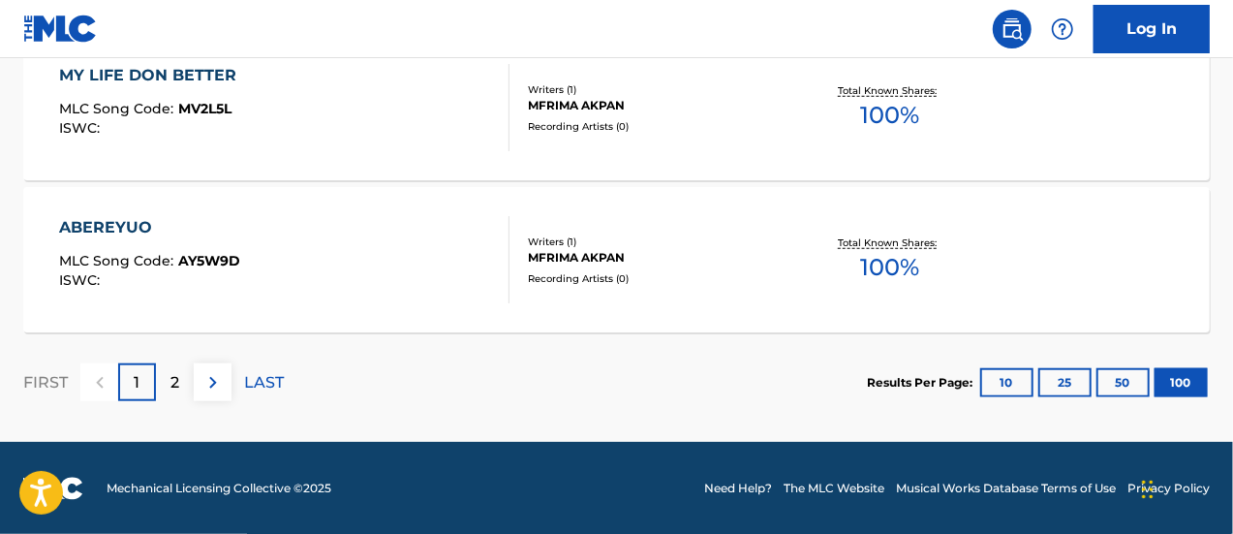
click at [184, 376] on div "2" at bounding box center [175, 382] width 38 height 38
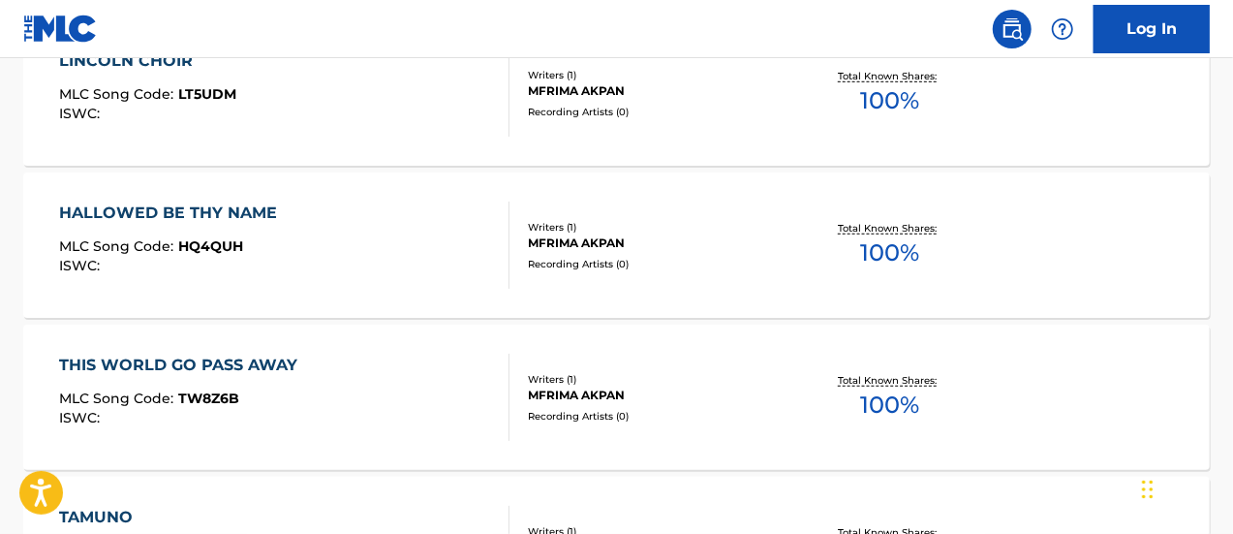
scroll to position [522, 0]
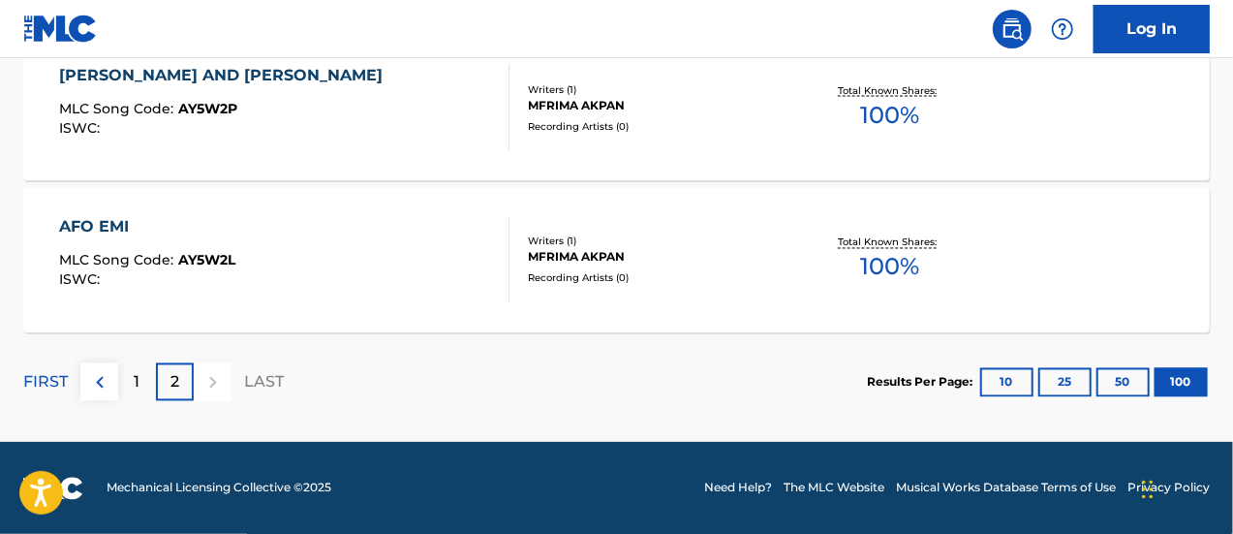
click at [138, 387] on p "1" at bounding box center [138, 382] width 6 height 23
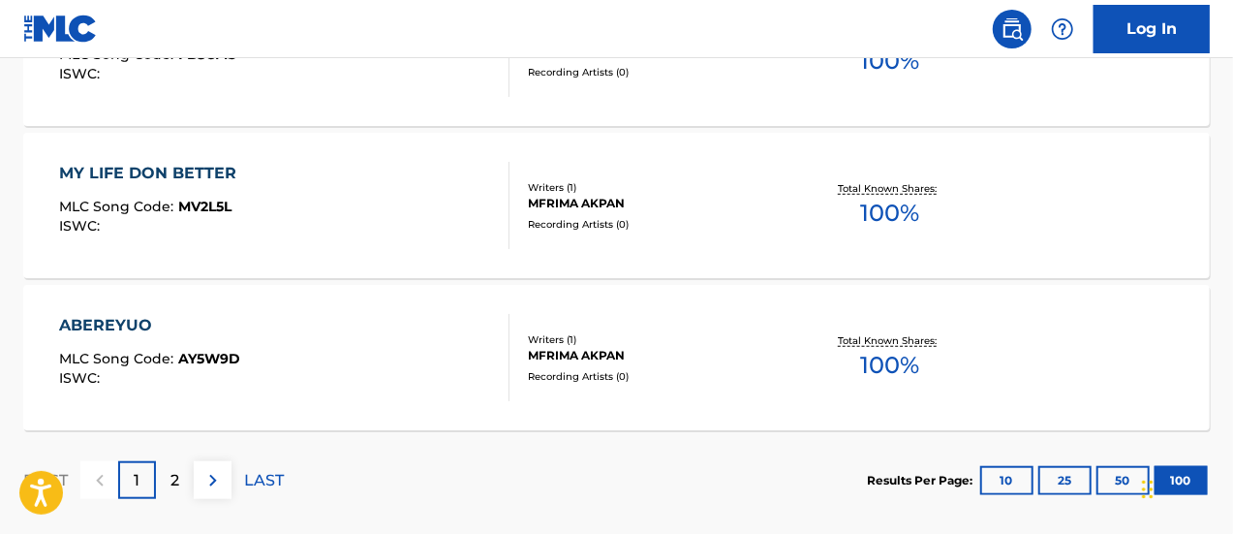
scroll to position [15526, 0]
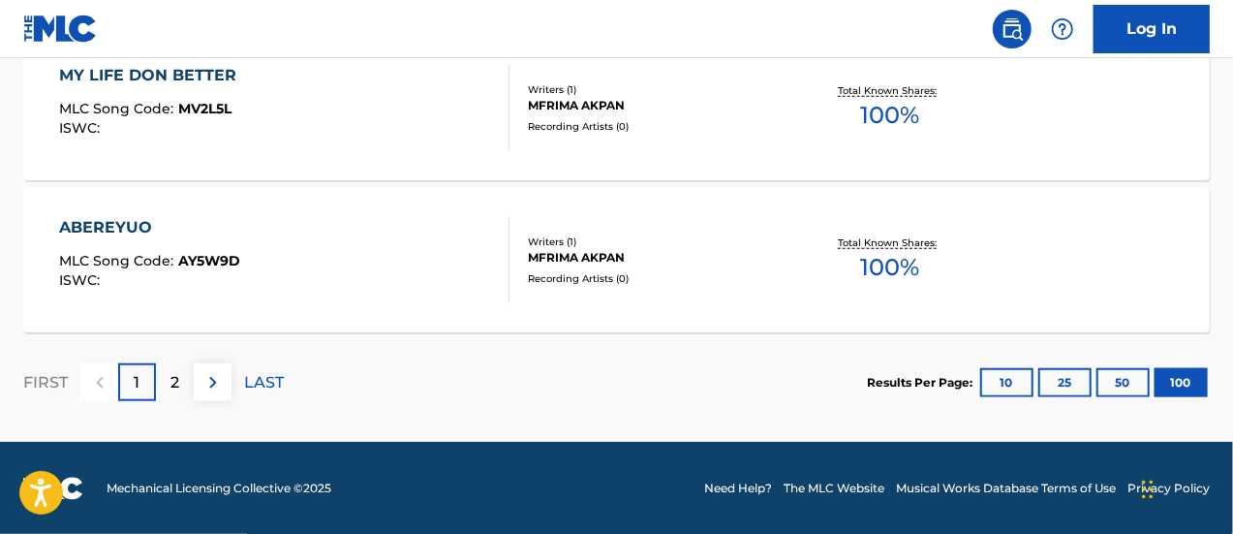
click at [176, 380] on p "2" at bounding box center [175, 382] width 9 height 23
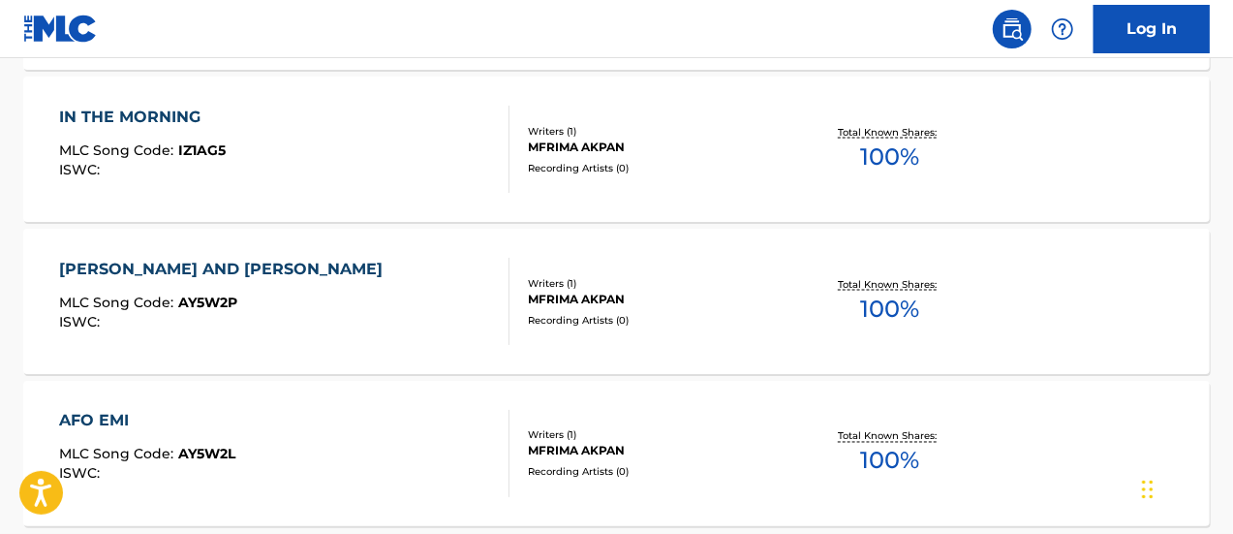
scroll to position [1685, 0]
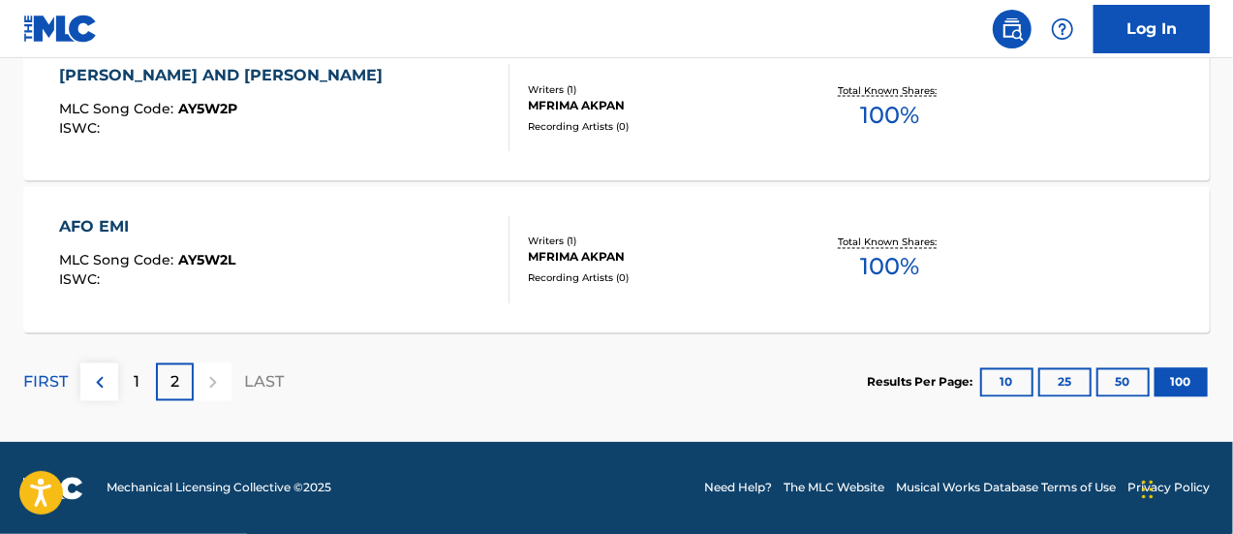
click at [143, 380] on div "1" at bounding box center [137, 382] width 38 height 38
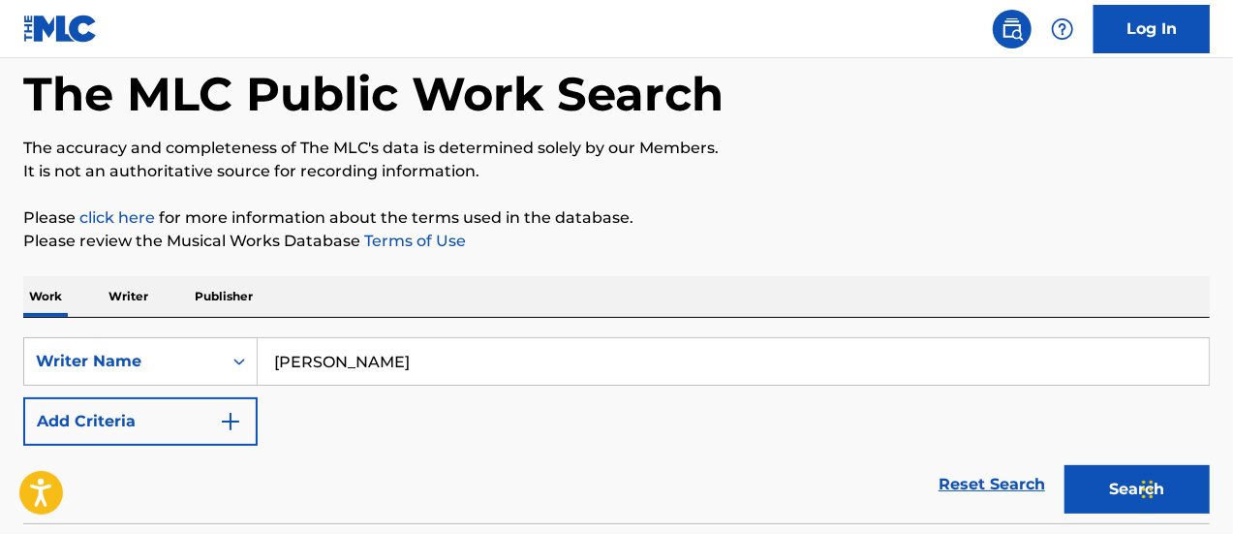
scroll to position [118, 0]
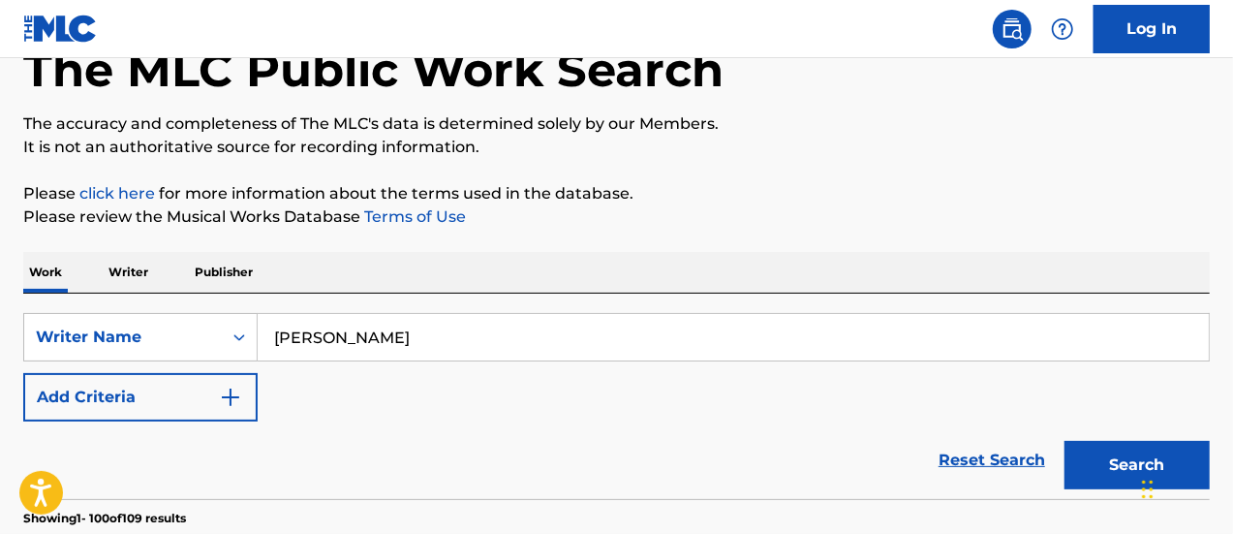
click at [422, 324] on input "[PERSON_NAME]" at bounding box center [733, 337] width 951 height 47
paste input "[PERSON_NAME] [DATE]"
click at [1065, 441] on button "Search" at bounding box center [1137, 465] width 145 height 48
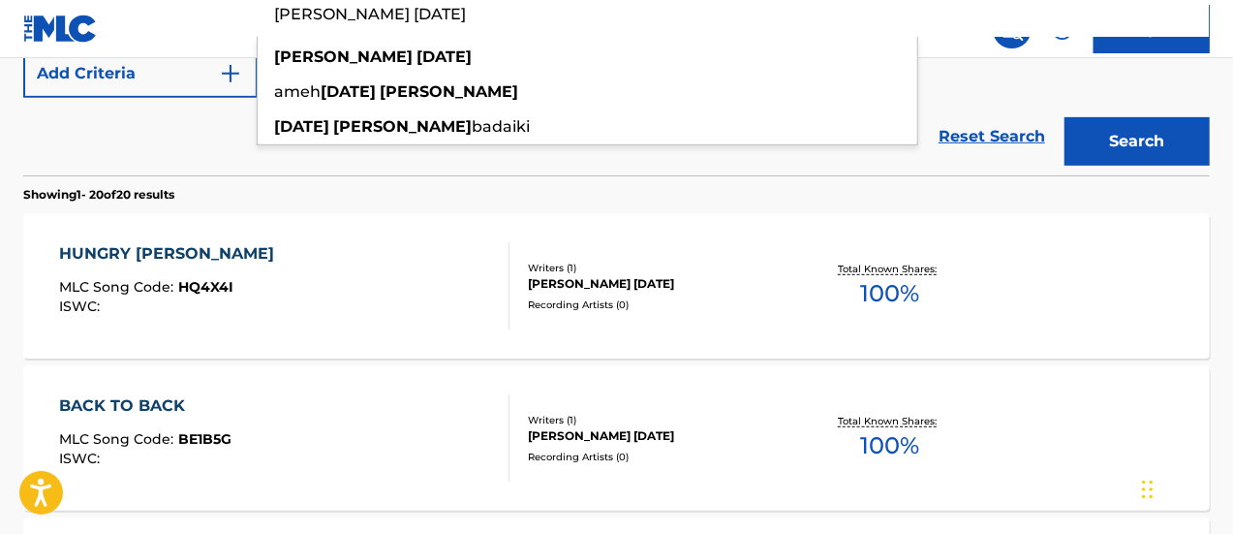
scroll to position [151, 0]
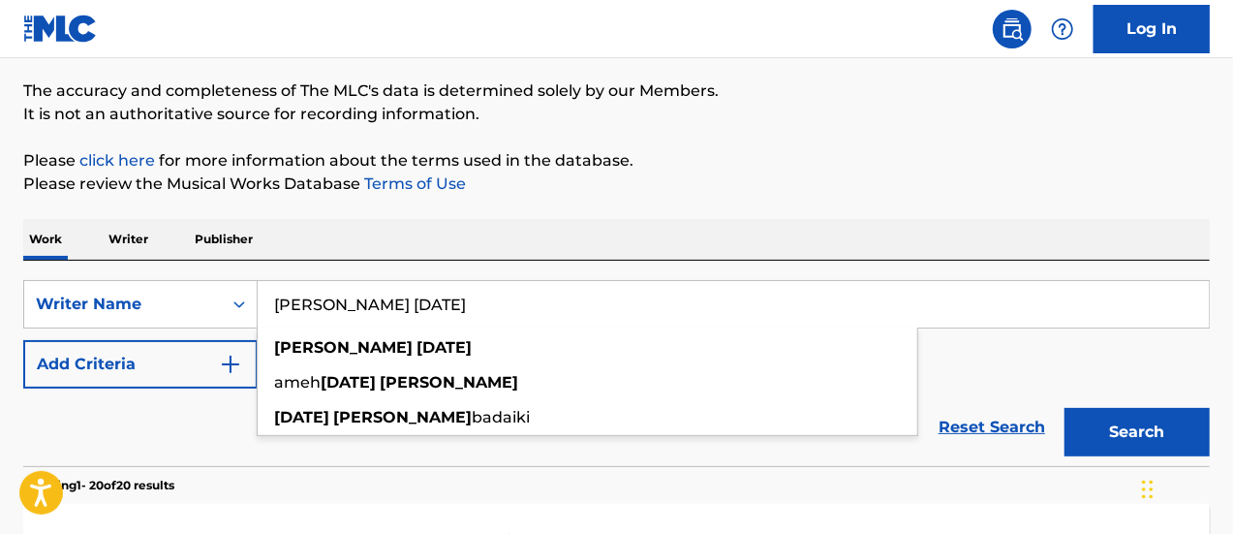
click at [435, 264] on div "SearchWithCriteria240a68f0-bf2c-410c-86d2-7ca69979dfbf Writer Name [PERSON_NAME…" at bounding box center [616, 363] width 1187 height 205
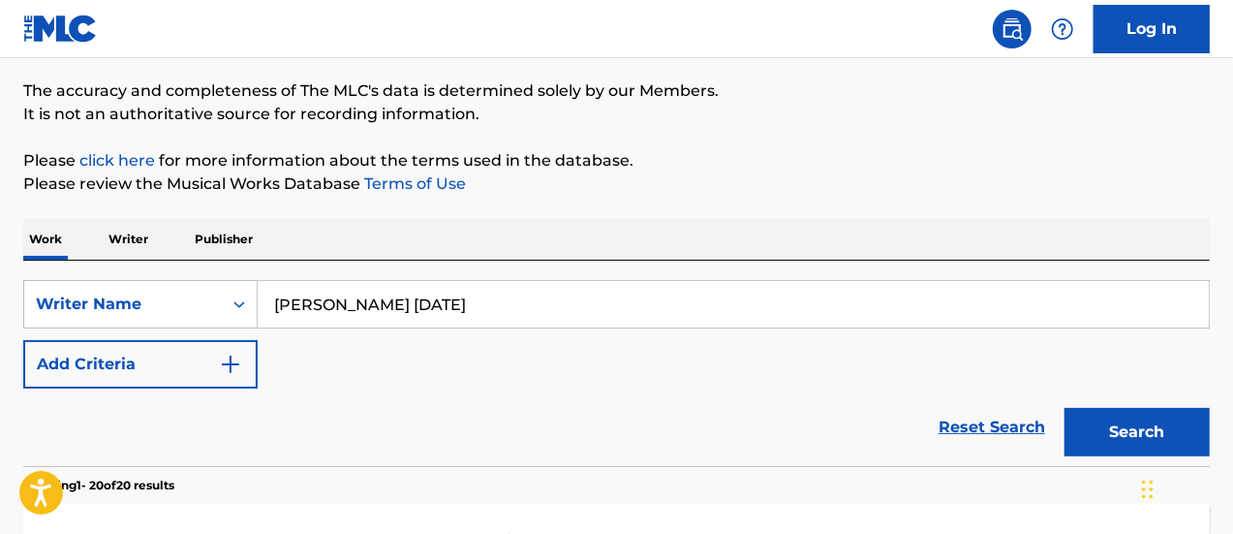
click at [389, 317] on input "[PERSON_NAME] [DATE]" at bounding box center [733, 304] width 951 height 47
click at [389, 316] on input "[PERSON_NAME] [DATE]" at bounding box center [733, 304] width 951 height 47
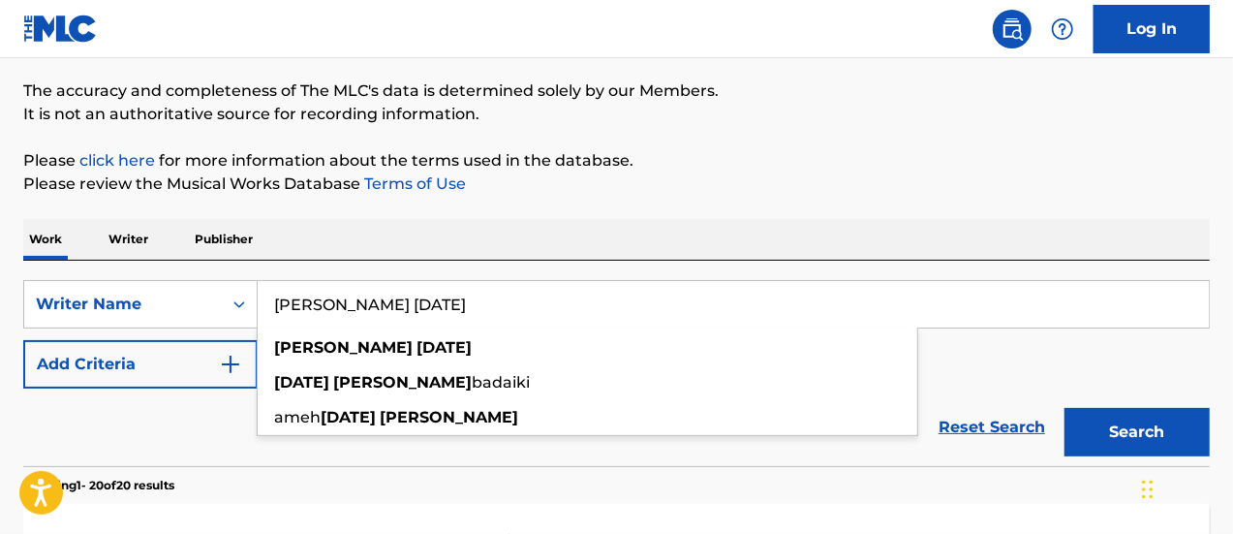
paste input "[PERSON_NAME]"
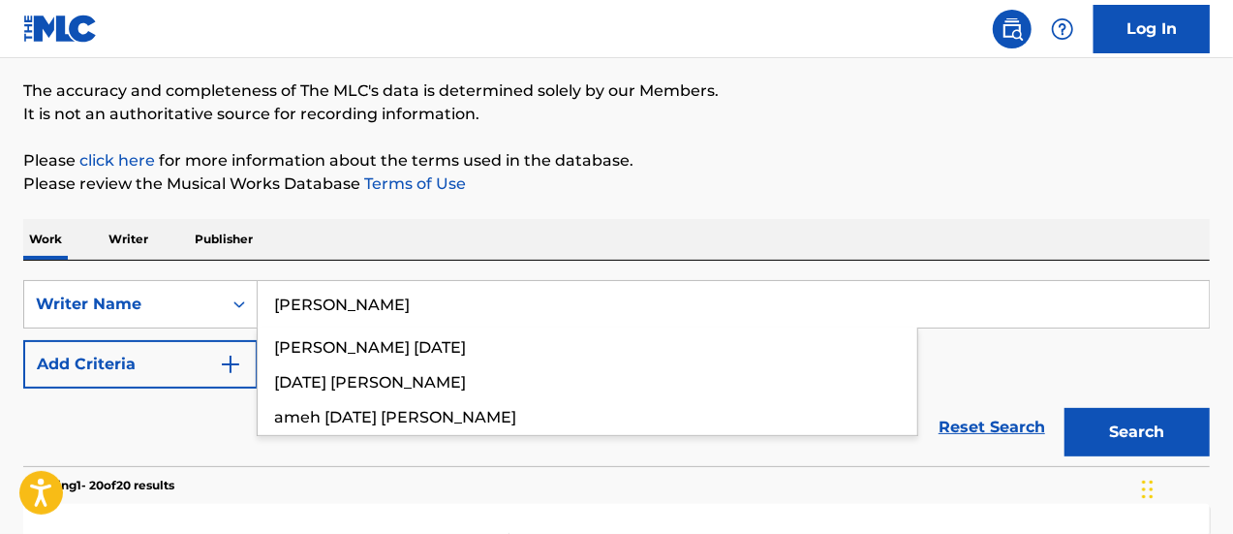
type input "[PERSON_NAME]"
click at [1065, 408] on button "Search" at bounding box center [1137, 432] width 145 height 48
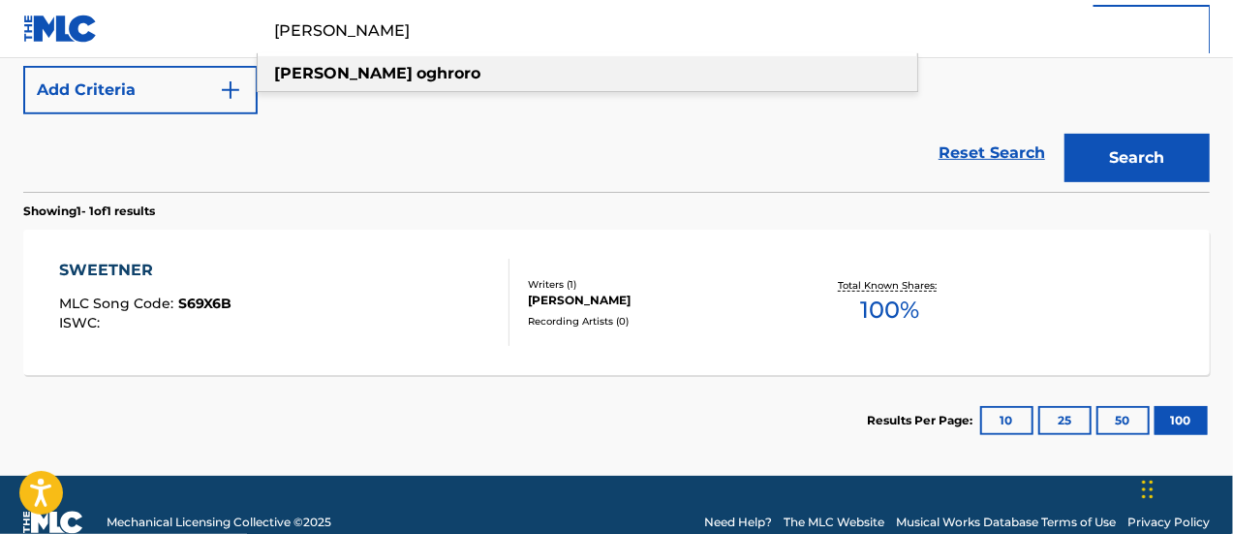
scroll to position [442, 0]
